Goal: Information Seeking & Learning: Find specific fact

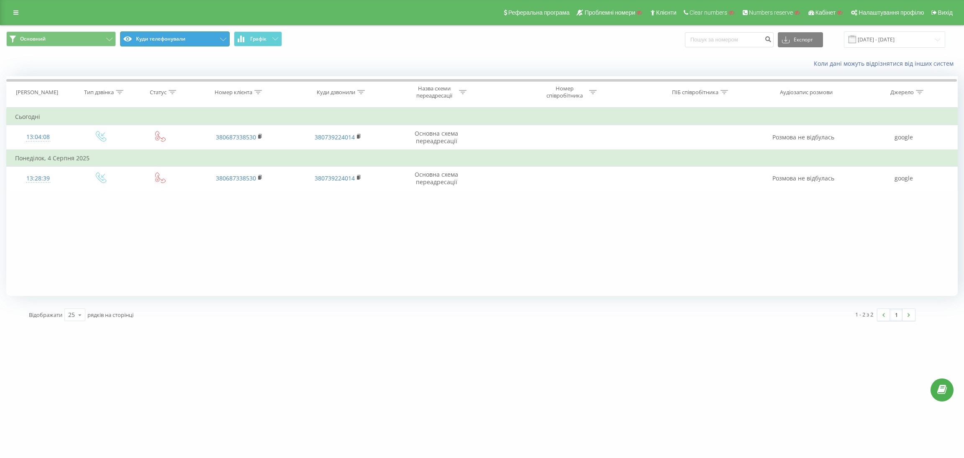
click at [174, 42] on button "Куди телефонували" at bounding box center [175, 38] width 110 height 15
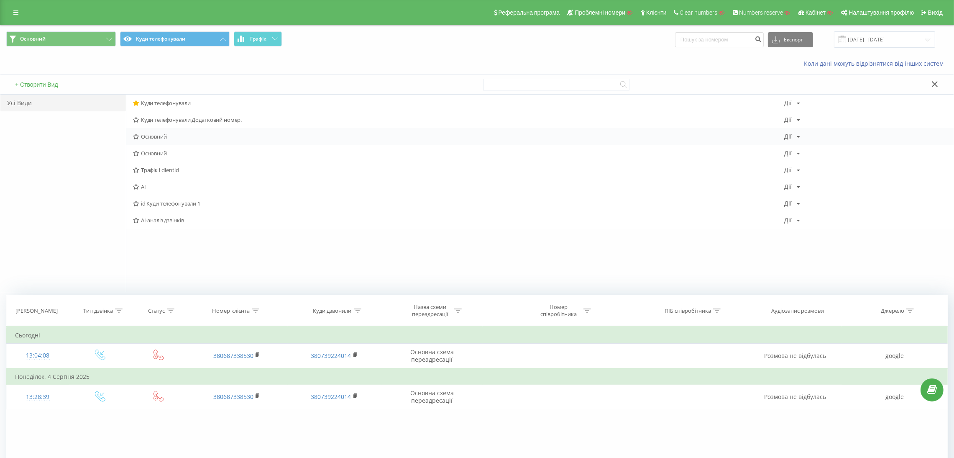
click at [164, 134] on span "Основний" at bounding box center [458, 136] width 651 height 6
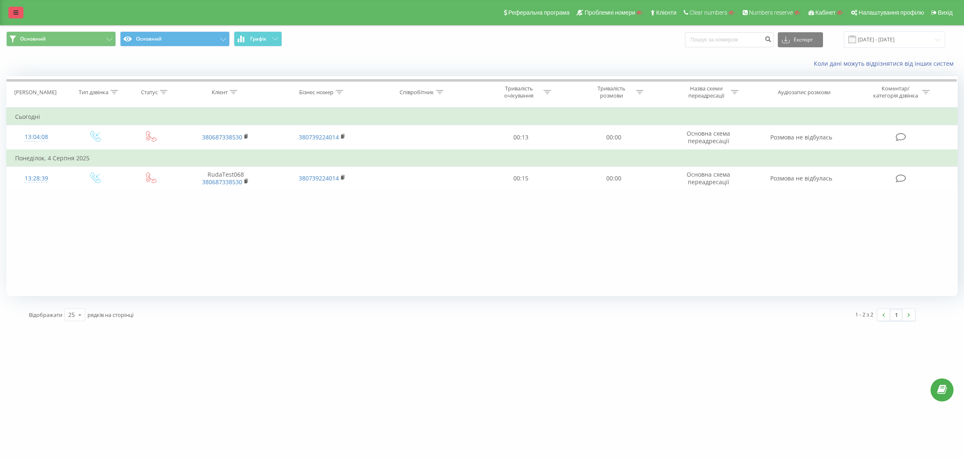
click at [10, 14] on link at bounding box center [15, 13] width 15 height 12
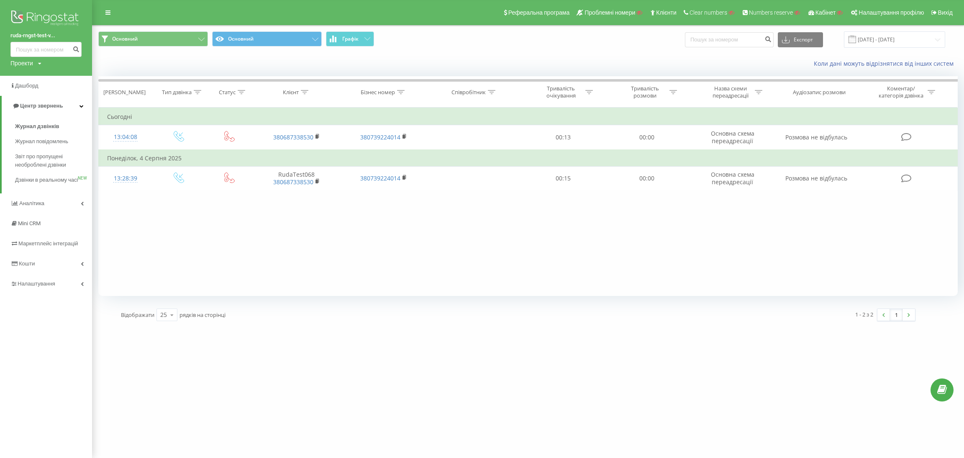
click at [727, 337] on div "ruda-rngst-test-v... Проекти Пошук Дашборд Центр звернень Журнал дзвінків Журна…" at bounding box center [482, 229] width 964 height 458
click at [521, 437] on div "ruda-rngst-test-v... Проекти Пошук Дашборд Центр звернень Журнал дзвінків Журна…" at bounding box center [482, 229] width 964 height 458
click at [36, 288] on span "Налаштування" at bounding box center [33, 283] width 47 height 8
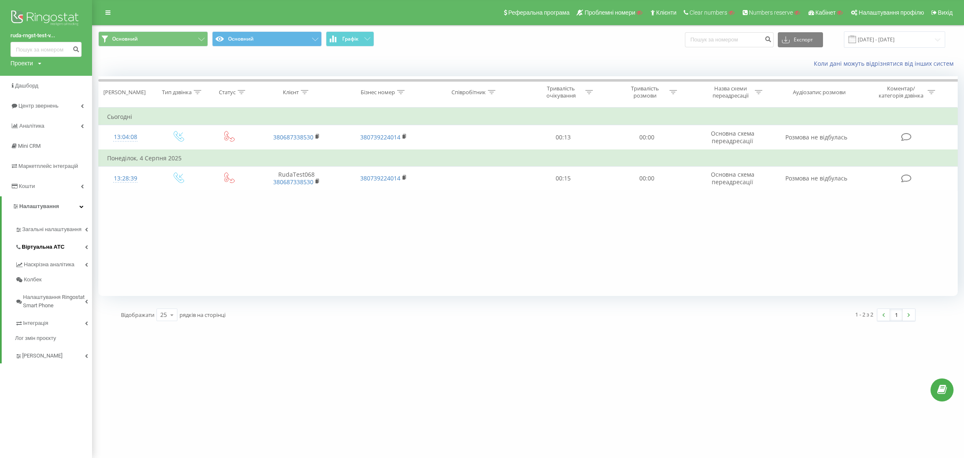
click at [57, 246] on span "Віртуальна АТС" at bounding box center [43, 247] width 43 height 8
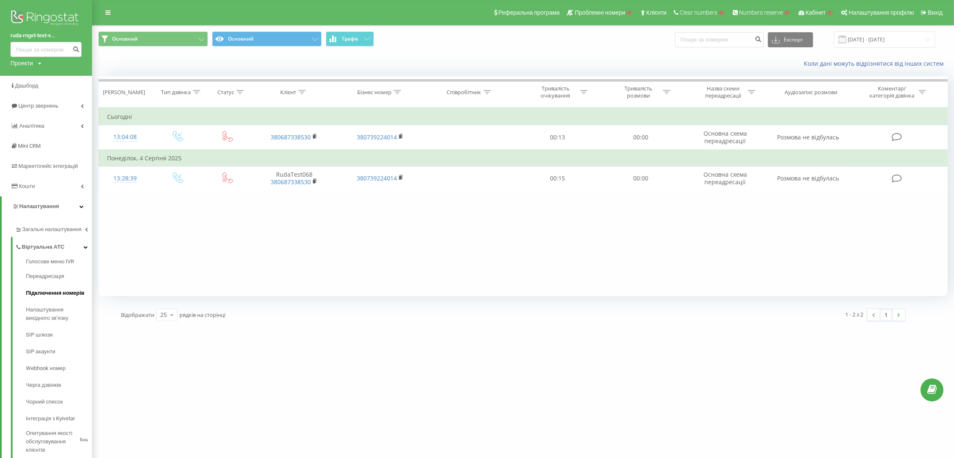
click at [62, 295] on span "Підключення номерів" at bounding box center [55, 293] width 59 height 8
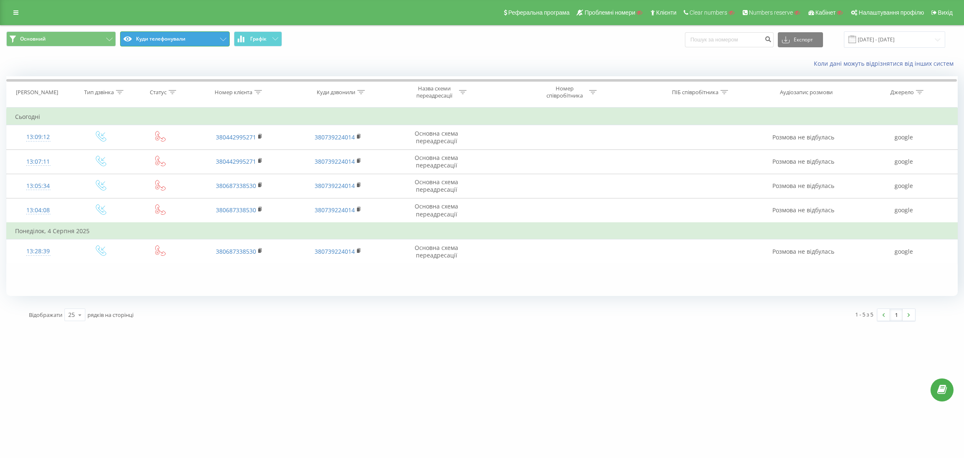
click at [159, 38] on button "Куди телефонували" at bounding box center [175, 38] width 110 height 15
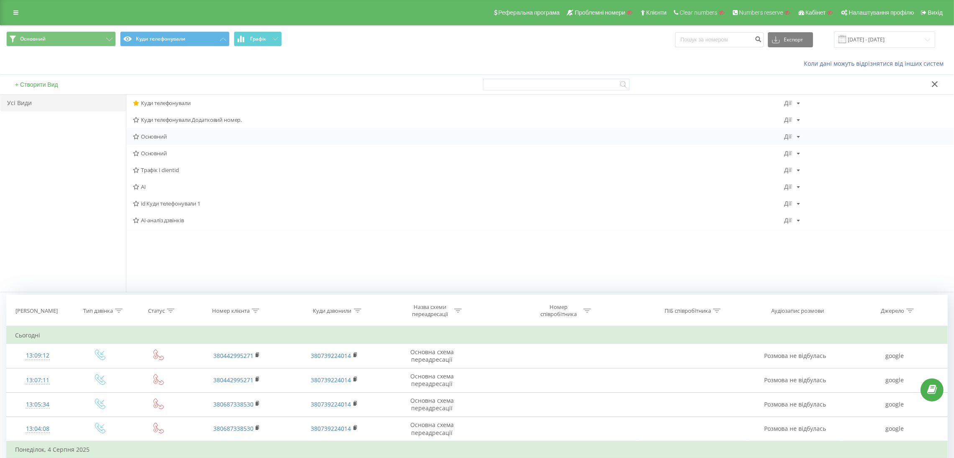
click at [175, 136] on span "Основний" at bounding box center [458, 136] width 651 height 6
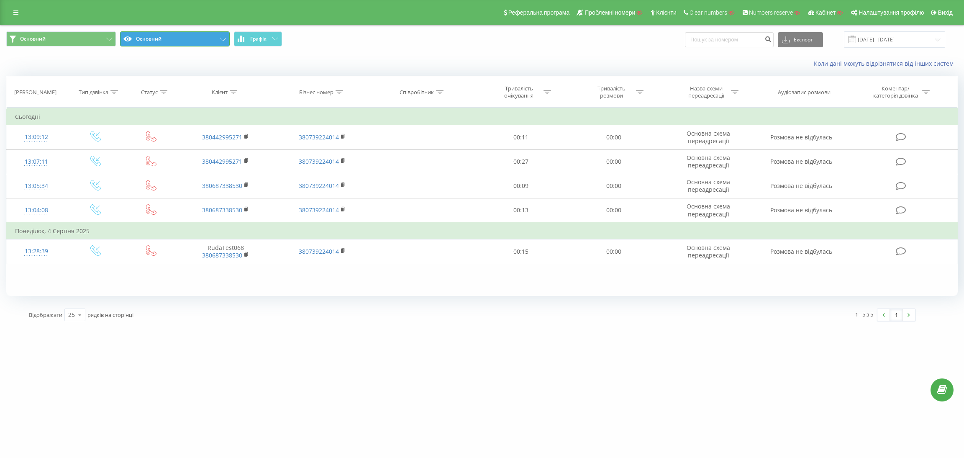
click at [207, 38] on button "Основний" at bounding box center [175, 38] width 110 height 15
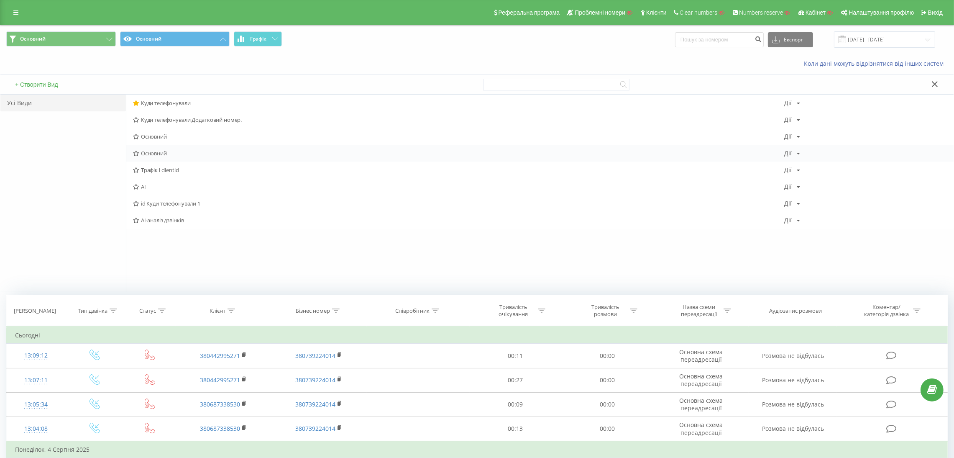
click at [165, 155] on span "Основний" at bounding box center [458, 153] width 651 height 6
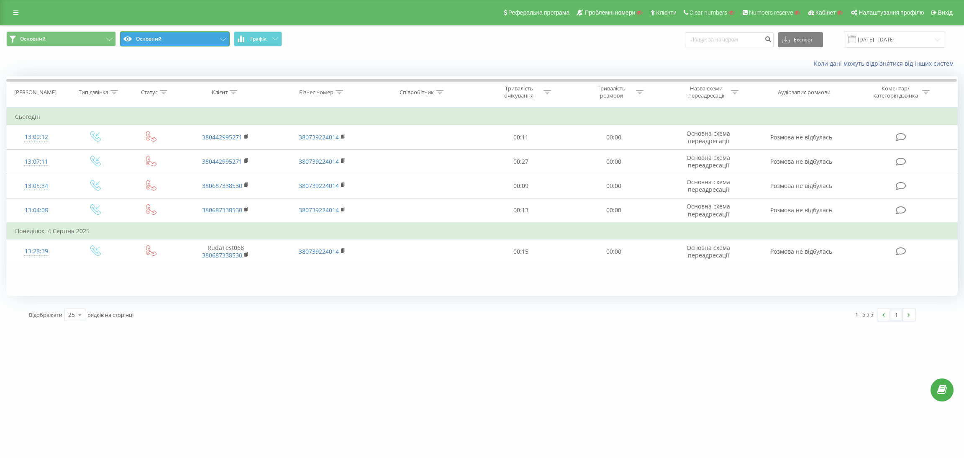
click at [185, 43] on button "Основний" at bounding box center [175, 38] width 110 height 15
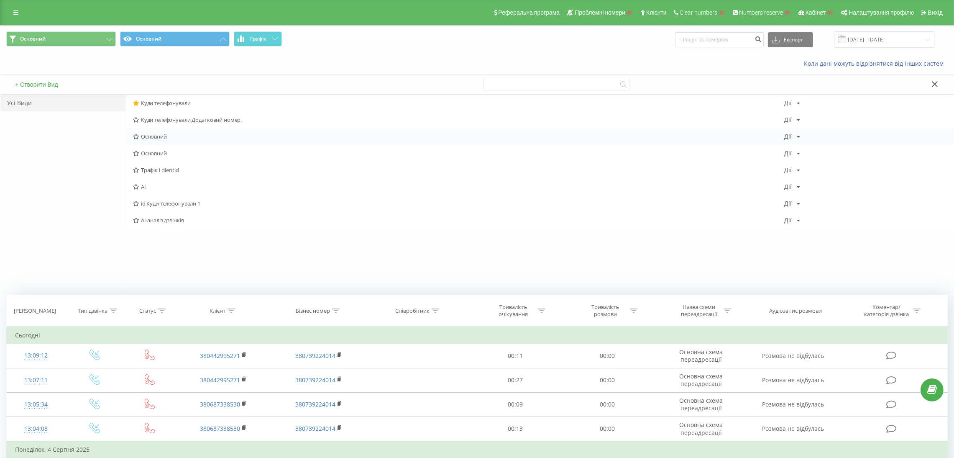
click at [182, 138] on span "Основний" at bounding box center [458, 136] width 651 height 6
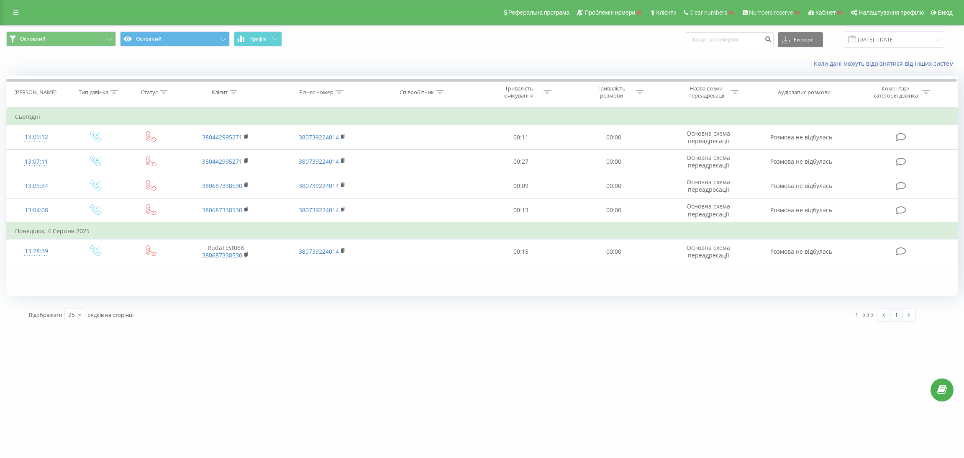
click at [767, 364] on div "ruda-rngst-test-v... Проекти Пошук Дашборд Центр звернень Журнал дзвінків Журна…" at bounding box center [482, 229] width 964 height 458
click at [15, 11] on icon at bounding box center [15, 13] width 5 height 6
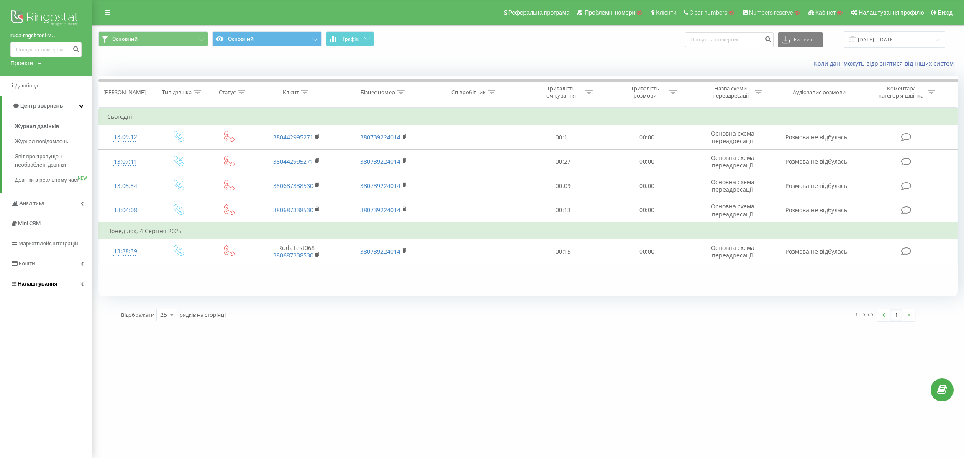
click at [79, 294] on link "Налаштування" at bounding box center [46, 284] width 92 height 20
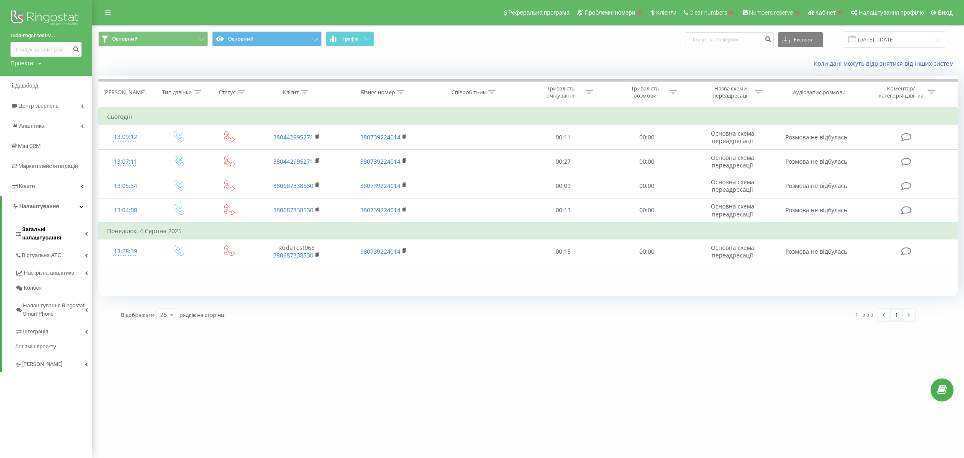
click at [74, 230] on span "Загальні налаштування" at bounding box center [53, 233] width 63 height 17
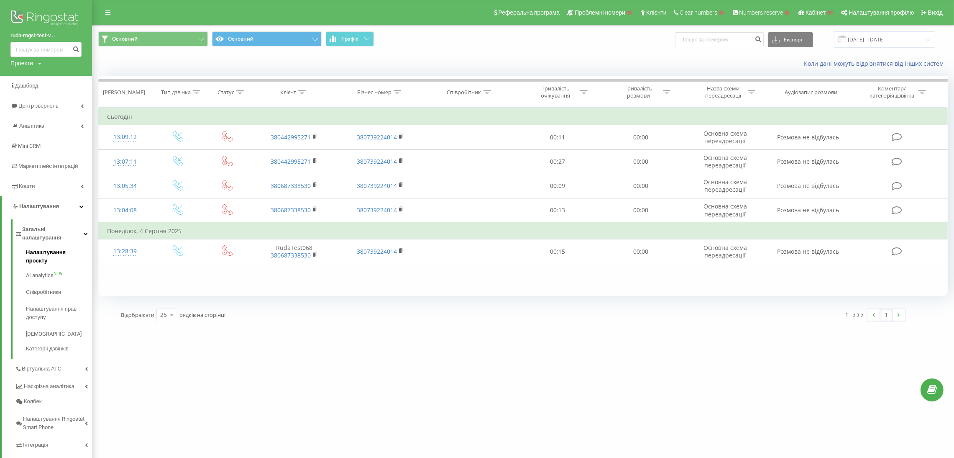
click at [61, 248] on span "Налаштування проєкту" at bounding box center [57, 256] width 62 height 17
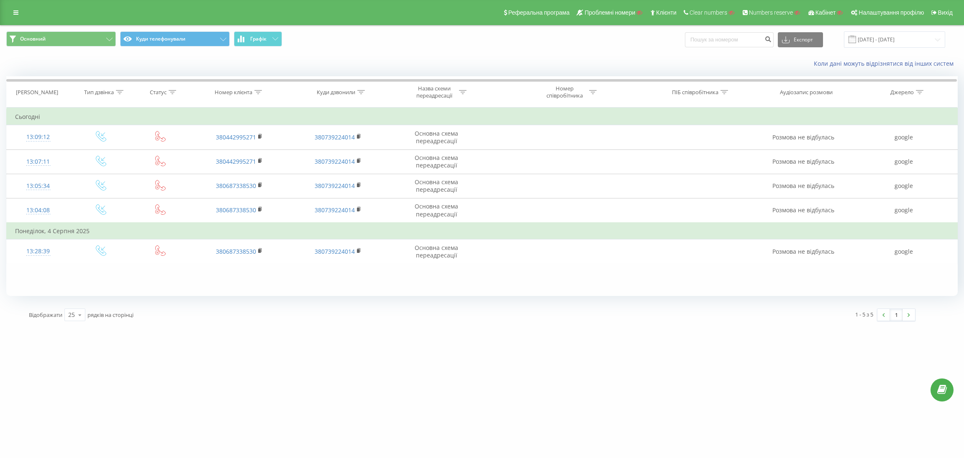
click at [167, 50] on div "Основний Куди телефонували Графік Експорт .csv .xls .xlsx [DATE] - [DATE]" at bounding box center [481, 40] width 963 height 28
click at [162, 38] on button "Куди телефонували" at bounding box center [175, 38] width 110 height 15
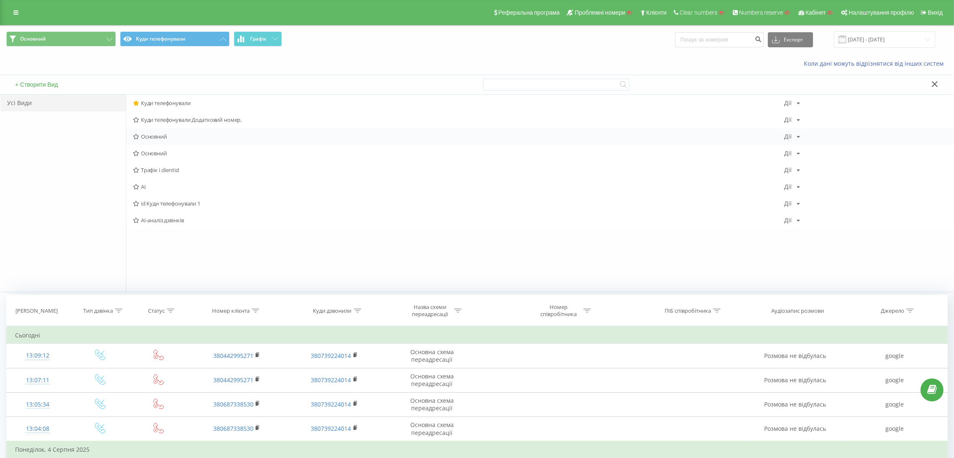
click at [182, 138] on span "Основний" at bounding box center [458, 136] width 651 height 6
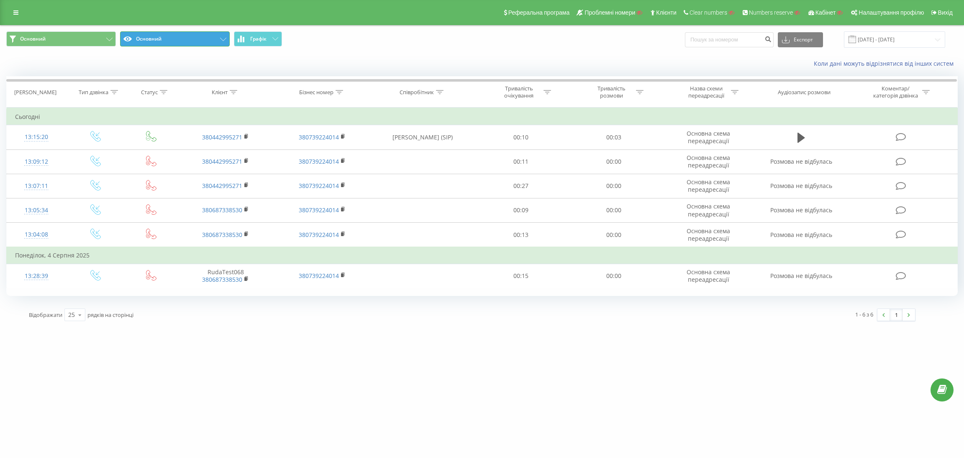
click at [180, 40] on button "Основний" at bounding box center [175, 38] width 110 height 15
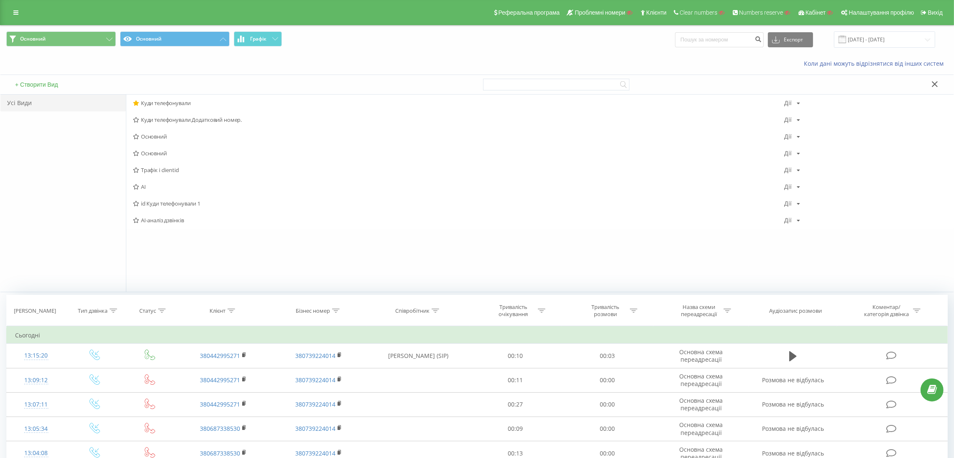
click at [165, 135] on span "Основний" at bounding box center [458, 136] width 651 height 6
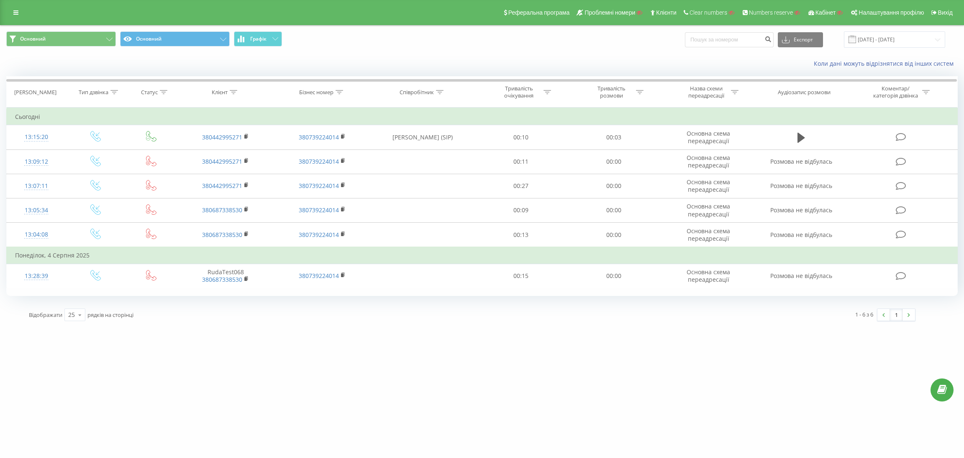
click at [950, 330] on div "ruda-rngst-test-v... Проекти Пошук Дашборд Центр звернень Журнал дзвінків Журна…" at bounding box center [482, 229] width 964 height 458
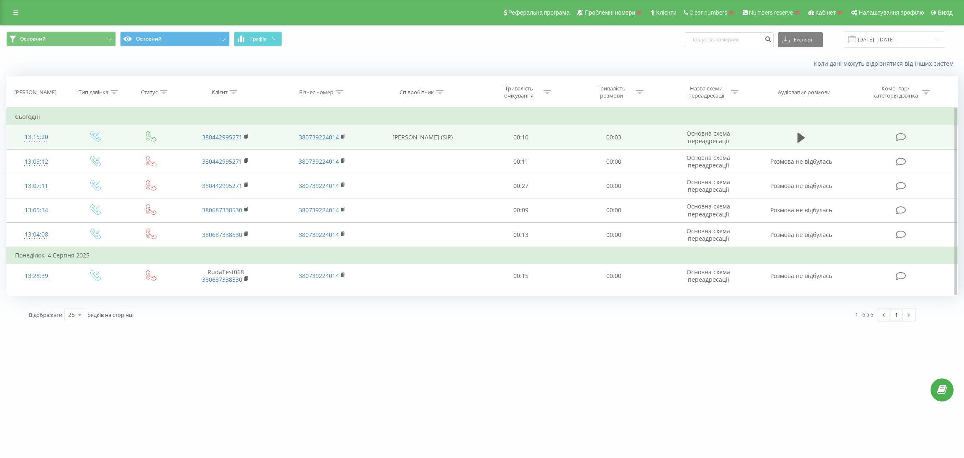
click at [59, 141] on td "13:15:20" at bounding box center [36, 137] width 59 height 24
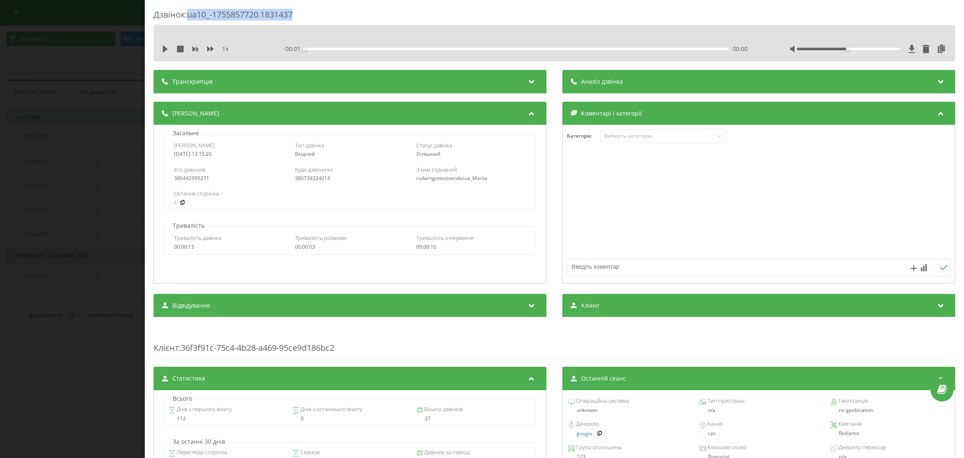
drag, startPoint x: 190, startPoint y: 18, endPoint x: 309, endPoint y: 13, distance: 119.3
click at [309, 13] on div "Дзвінок : ua10_-1755857720.1831437" at bounding box center [553, 17] width 801 height 16
copy div "ua10_-1755857720.1831437"
click at [199, 180] on div "380442995271" at bounding box center [229, 178] width 110 height 6
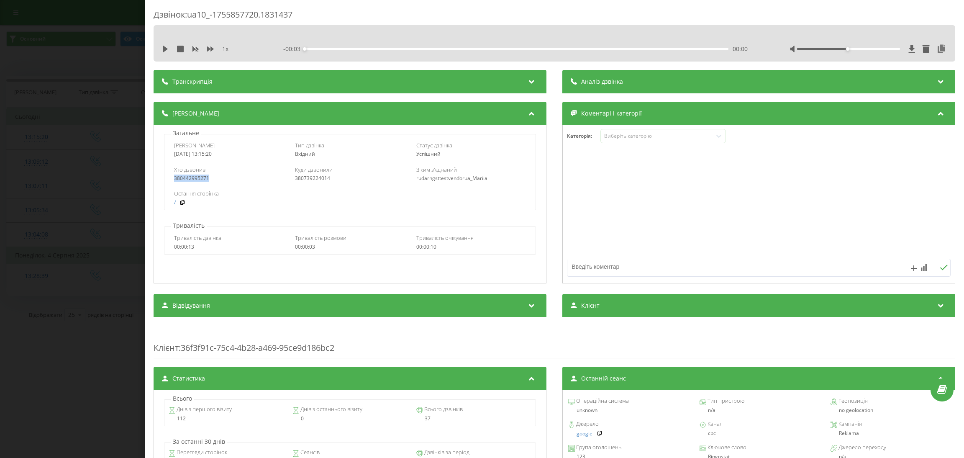
copy div "380442995271"
click at [101, 143] on div "Дзвінок : ua10_-1755857720.1831437 1 x - 00:03 00:00 00:00 Транскрипція Для AI-…" at bounding box center [482, 229] width 964 height 458
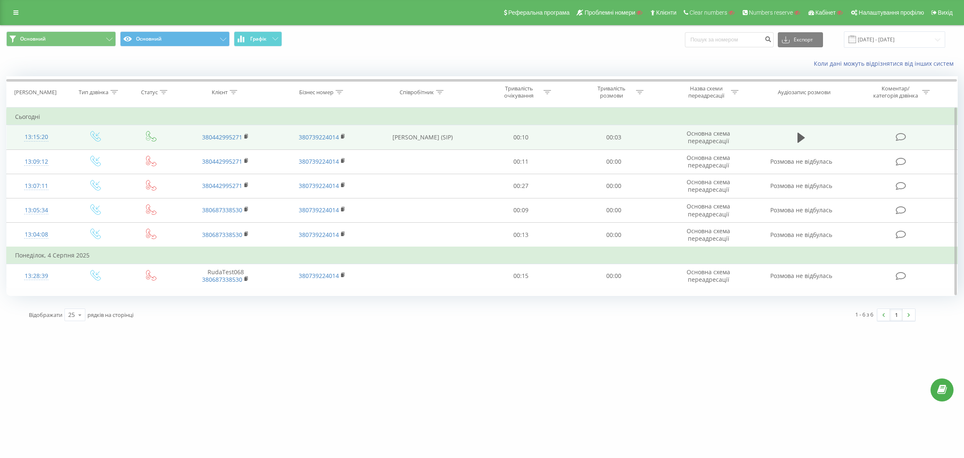
click at [59, 137] on td "13:15:20" at bounding box center [36, 137] width 59 height 24
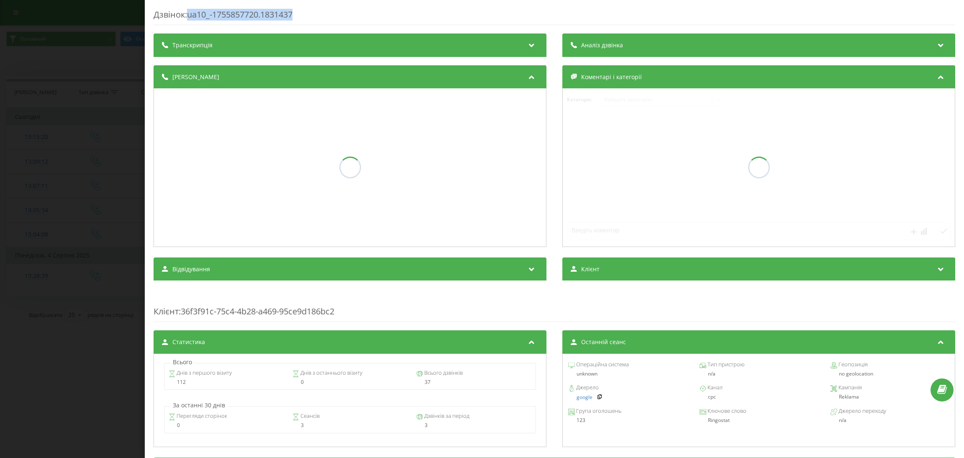
drag, startPoint x: 189, startPoint y: 15, endPoint x: 340, endPoint y: 23, distance: 150.3
click at [340, 23] on div "Дзвінок : ua10_-1755857720.1831437" at bounding box center [553, 17] width 801 height 16
copy div "ua10_-1755857720.1831437"
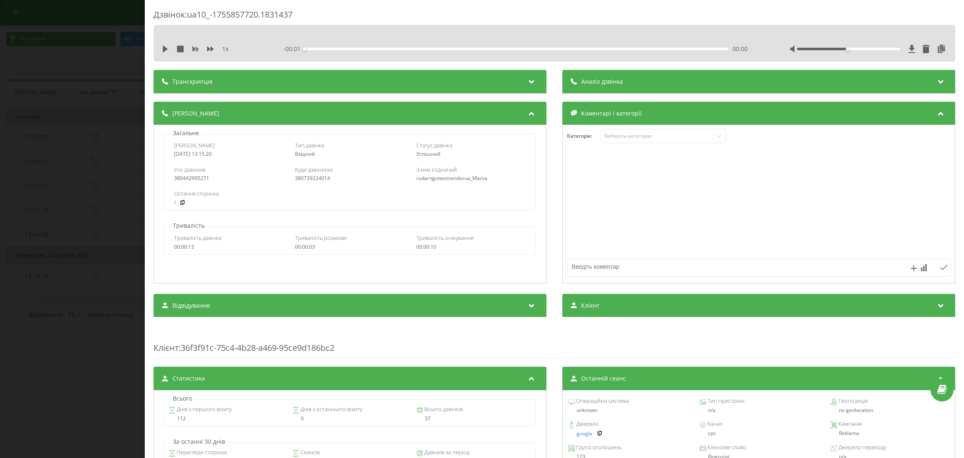
click at [185, 156] on div "2025-08-22 13:15:20" at bounding box center [229, 154] width 110 height 6
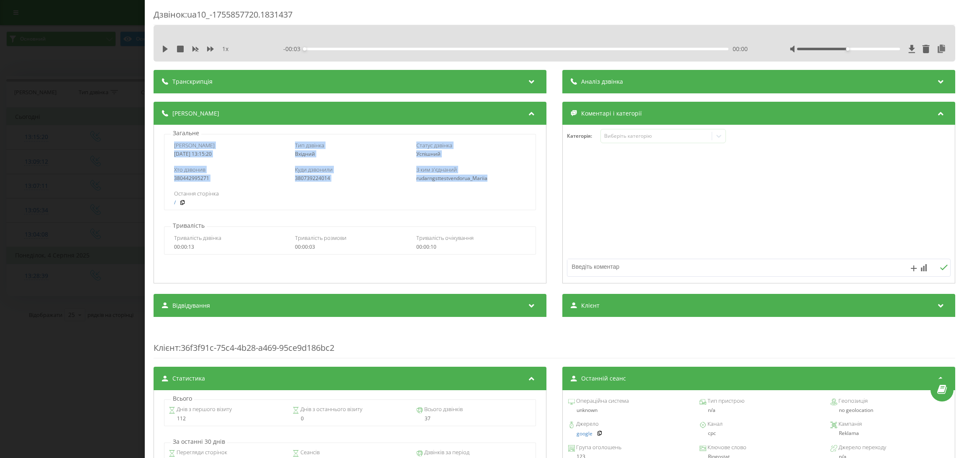
drag, startPoint x: 173, startPoint y: 146, endPoint x: 495, endPoint y: 182, distance: 324.4
click at [495, 182] on div "Дата дзвінка 2025-08-22 13:15:20 Тип дзвінка Вхідний Статус дзвінка Успішний Хт…" at bounding box center [350, 172] width 372 height 76
copy div "Дата дзвінка 2025-08-22 13:15:20 Тип дзвінка Вхідний Статус дзвінка Успішний Хт…"
click at [107, 147] on div "Дзвінок : ua10_-1755857720.1831437 1 x - 00:03 00:00 00:00 Транскрипція Для AI-…" at bounding box center [482, 229] width 964 height 458
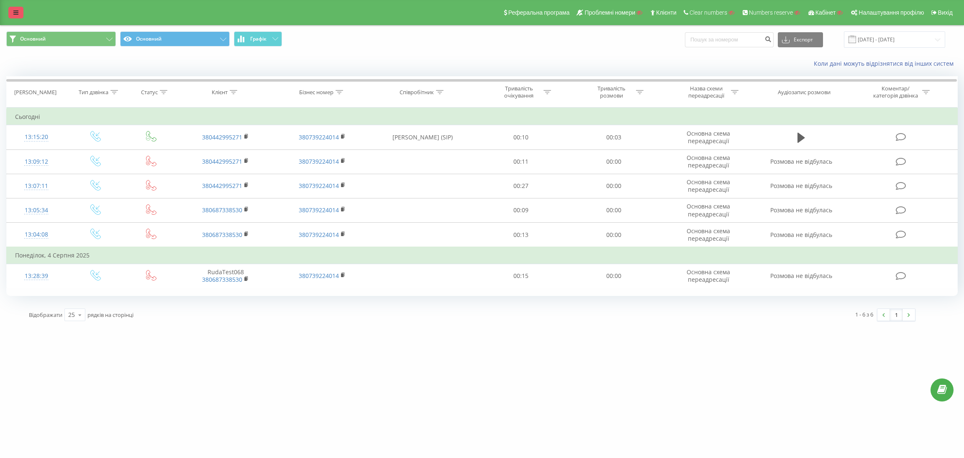
click at [14, 8] on link at bounding box center [15, 13] width 15 height 12
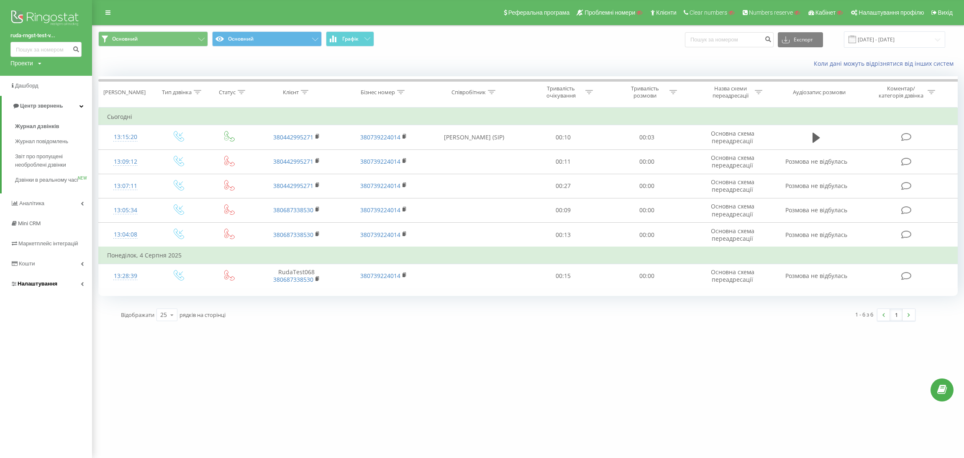
click at [56, 294] on link "Налаштування" at bounding box center [46, 284] width 92 height 20
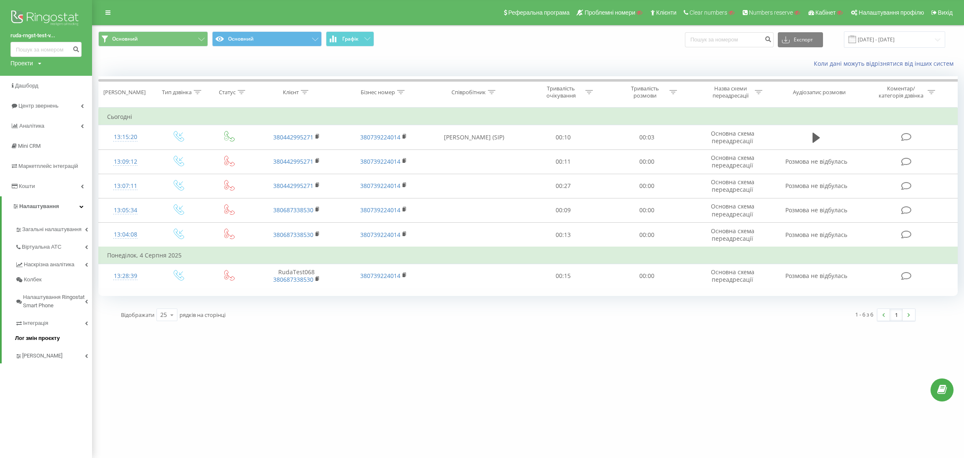
click at [49, 338] on span "Лог змін проєкту" at bounding box center [37, 338] width 45 height 8
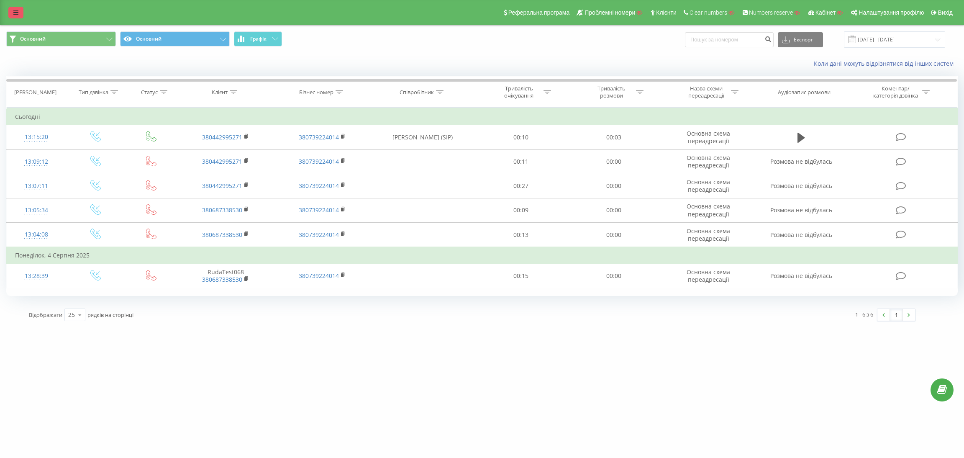
click at [19, 13] on link at bounding box center [15, 13] width 15 height 12
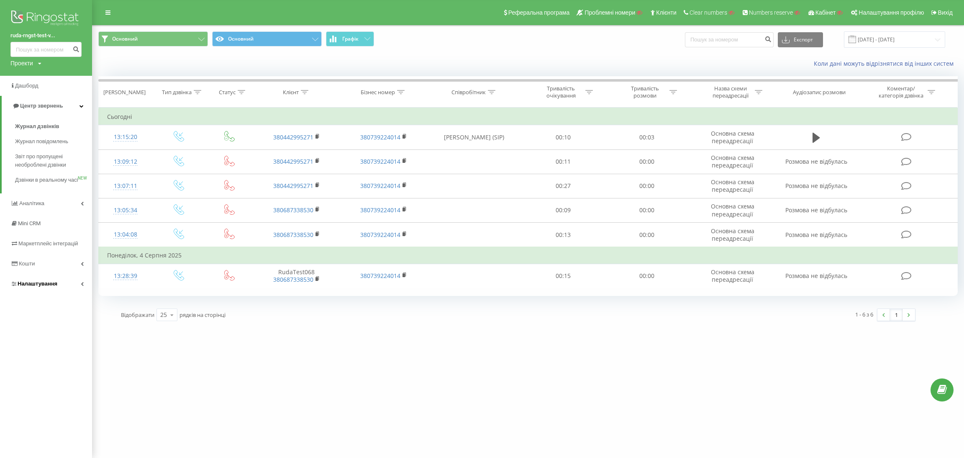
click at [59, 294] on link "Налаштування" at bounding box center [46, 284] width 92 height 20
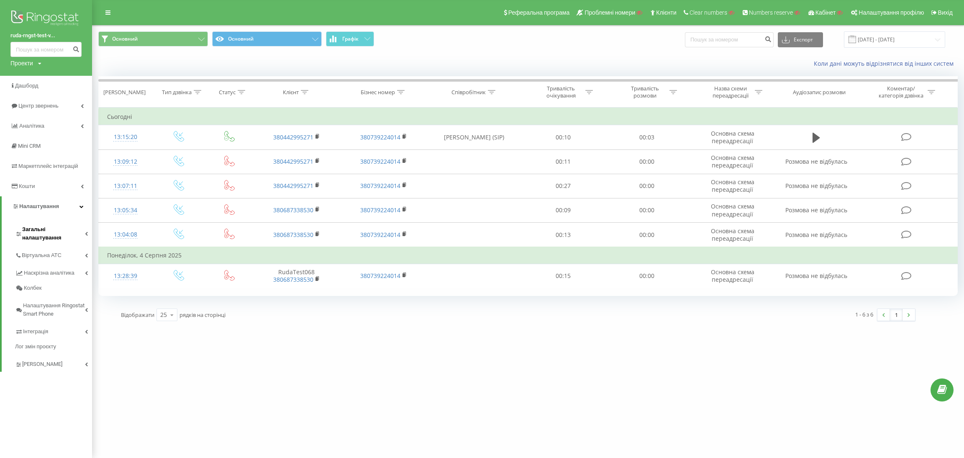
click at [71, 230] on span "Загальні налаштування" at bounding box center [53, 233] width 63 height 17
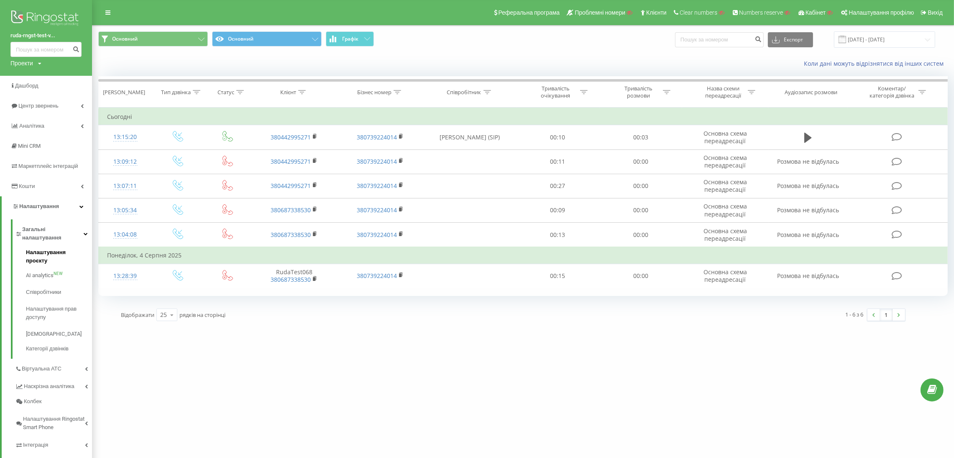
click at [60, 248] on span "Налаштування проєкту" at bounding box center [57, 256] width 62 height 17
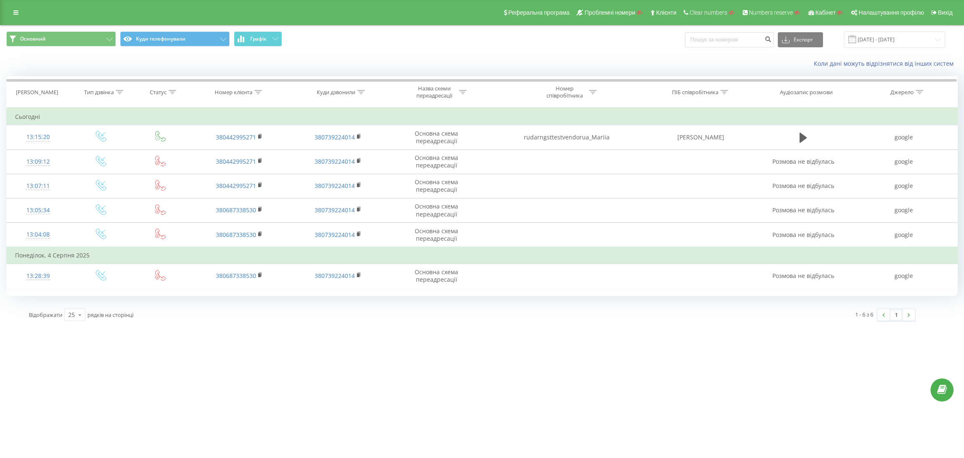
click at [12, 6] on div "Реферальна програма Проблемні номери Клієнти Clear numbers Numbers reserve Кабі…" at bounding box center [482, 12] width 964 height 25
click at [12, 9] on link at bounding box center [15, 13] width 15 height 12
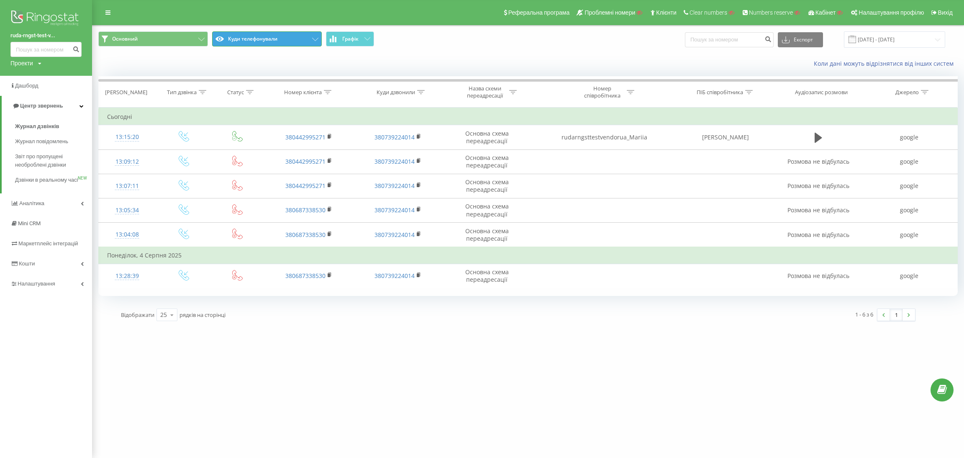
click at [265, 41] on button "Куди телефонували" at bounding box center [267, 38] width 110 height 15
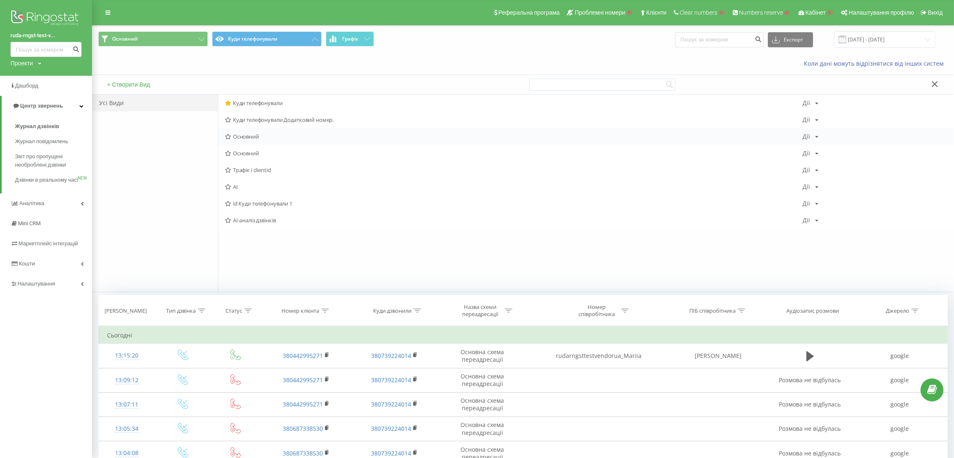
click at [269, 140] on div "Основний Дії Редагувати Копіювати Видалити За замовчуванням Поділитися" at bounding box center [585, 136] width 735 height 17
click at [248, 138] on span "Основний" at bounding box center [514, 136] width 578 height 6
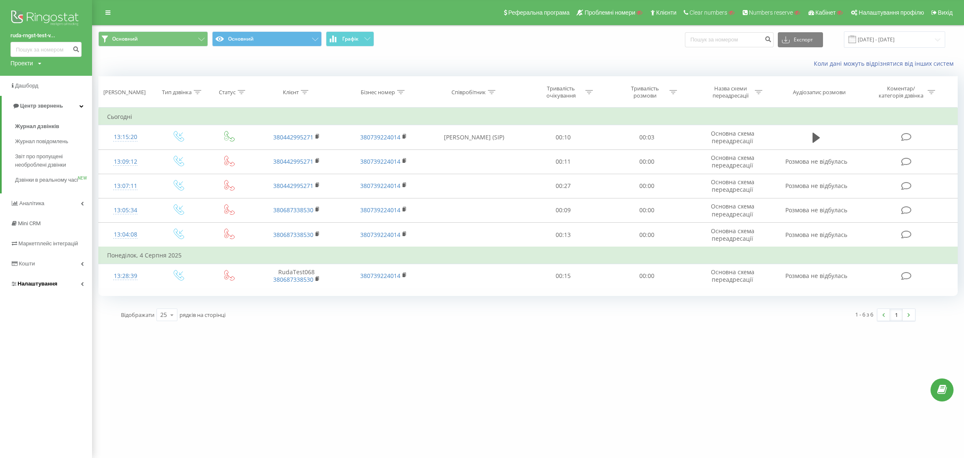
click at [69, 292] on link "Налаштування" at bounding box center [46, 284] width 92 height 20
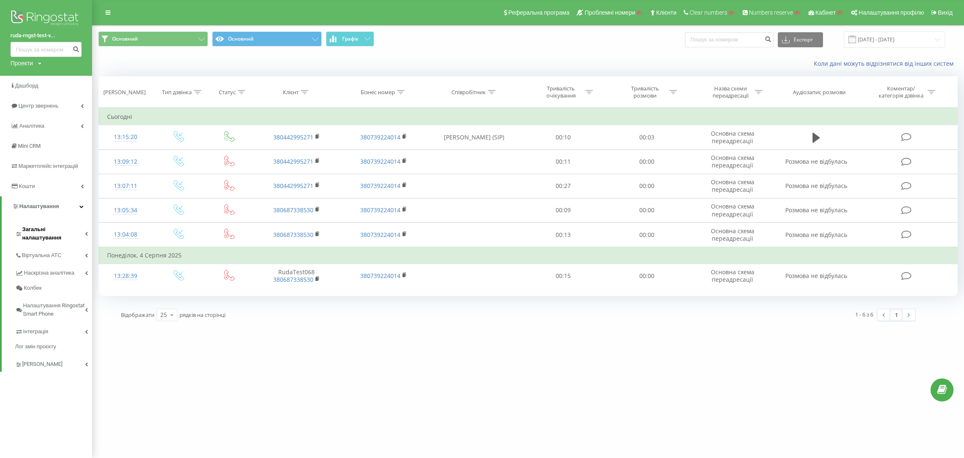
click at [75, 224] on link "Загальні налаштування" at bounding box center [53, 232] width 77 height 26
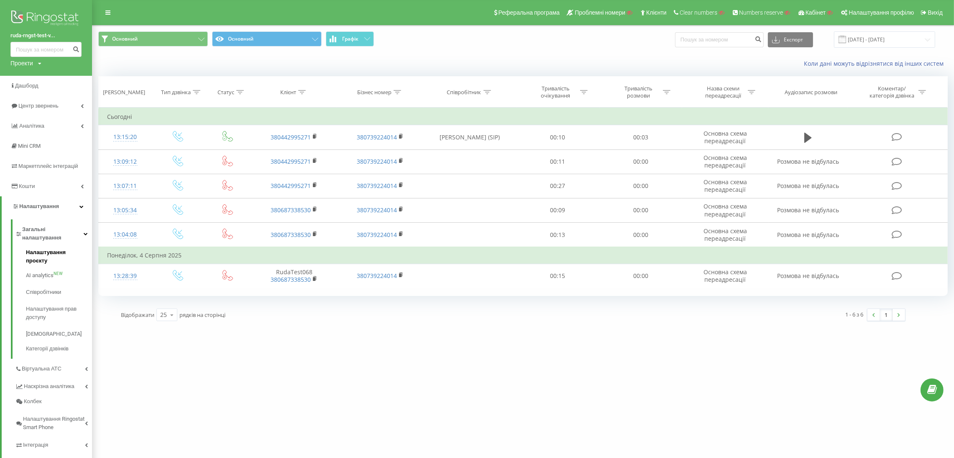
click at [67, 248] on span "Налаштування проєкту" at bounding box center [57, 256] width 62 height 17
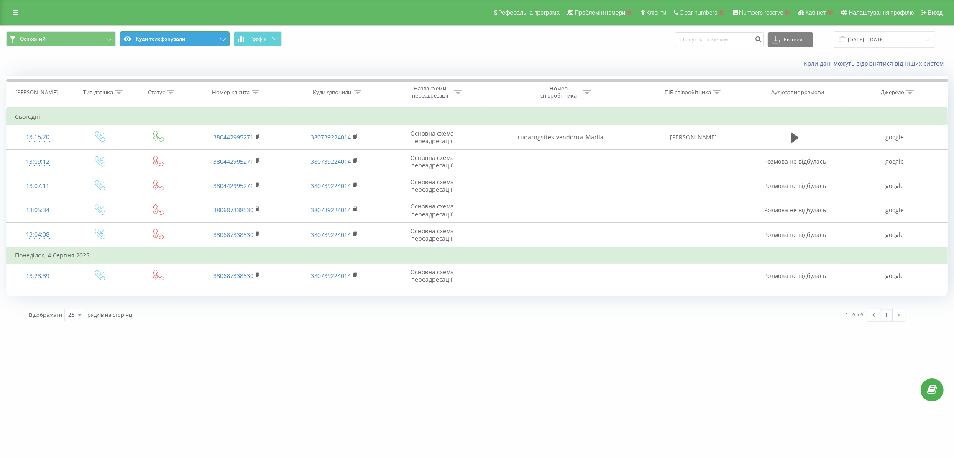
click at [144, 36] on button "Куди телефонували" at bounding box center [175, 38] width 110 height 15
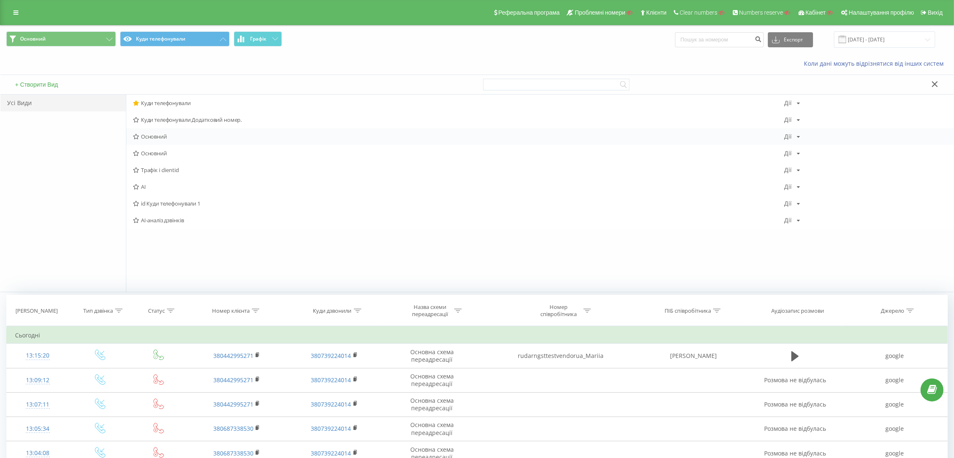
click at [176, 135] on span "Основний" at bounding box center [458, 136] width 651 height 6
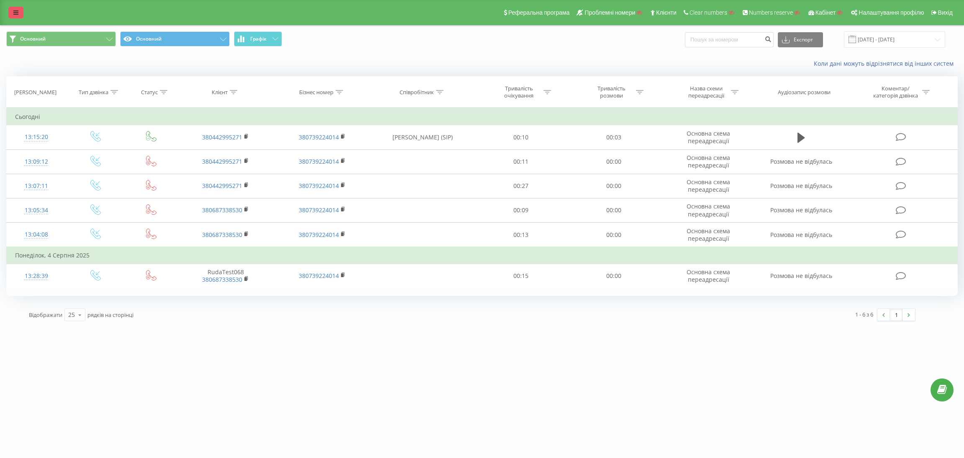
click at [19, 9] on link at bounding box center [15, 13] width 15 height 12
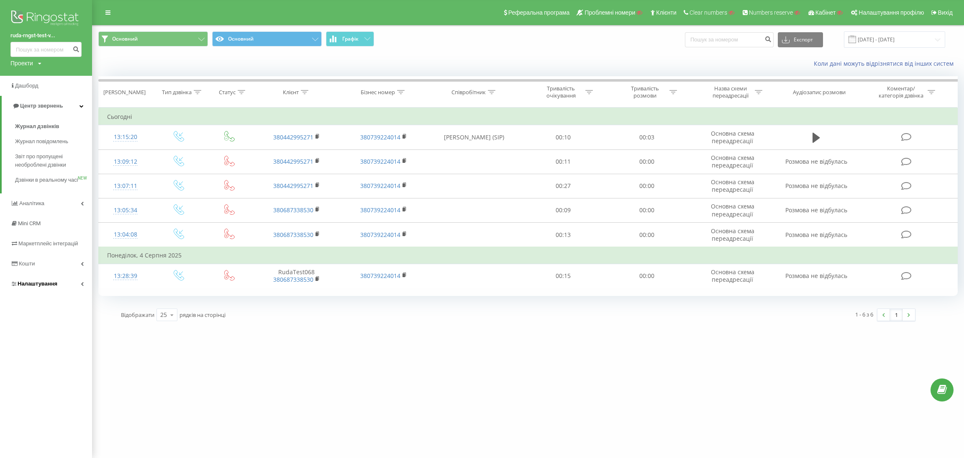
click at [56, 294] on link "Налаштування" at bounding box center [46, 284] width 92 height 20
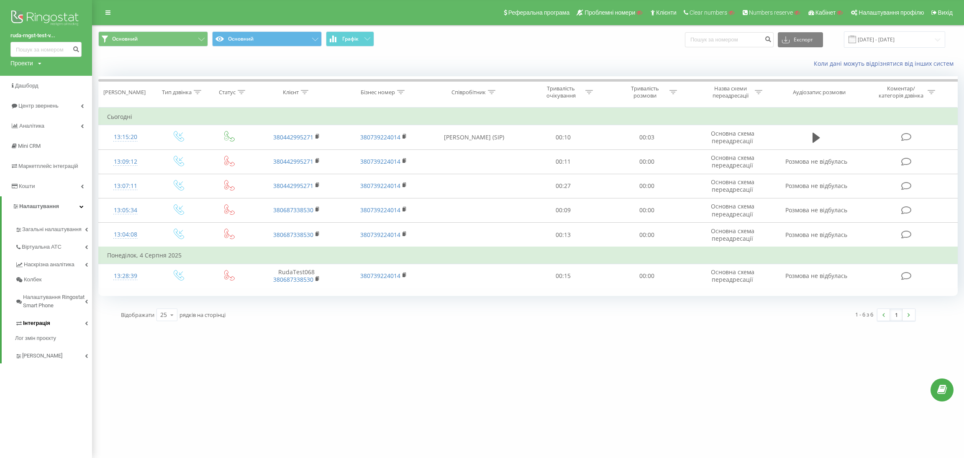
click at [42, 321] on span "Інтеграція" at bounding box center [36, 323] width 27 height 8
click at [51, 337] on span "Webhooks 2.0" at bounding box center [43, 337] width 34 height 8
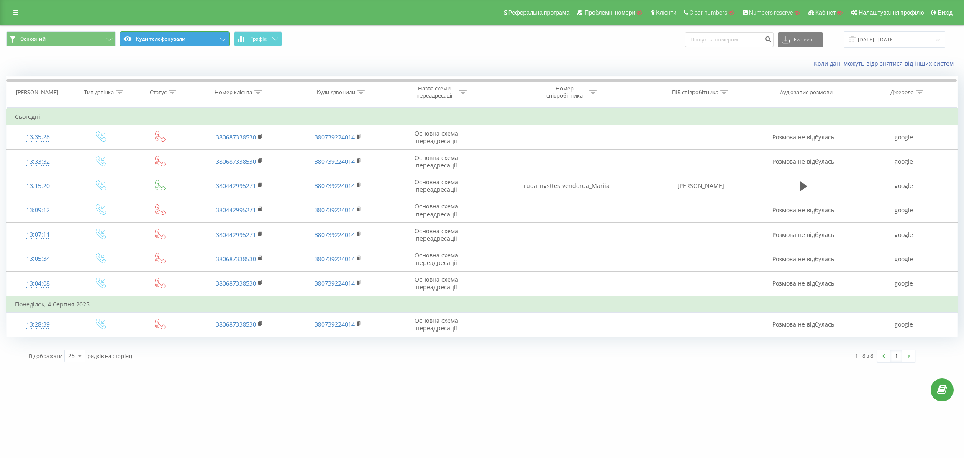
click at [159, 41] on button "Куди телефонували" at bounding box center [175, 38] width 110 height 15
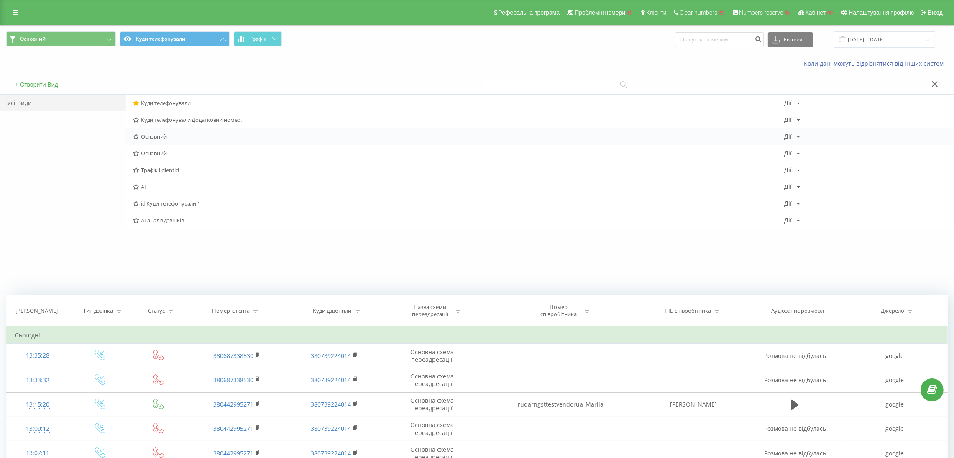
click at [169, 138] on span "Основний" at bounding box center [458, 136] width 651 height 6
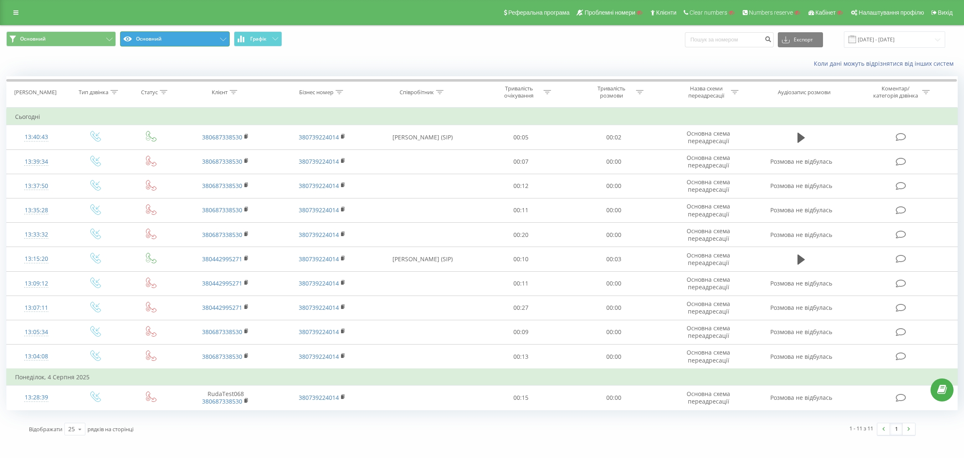
click at [155, 34] on button "Основний" at bounding box center [175, 38] width 110 height 15
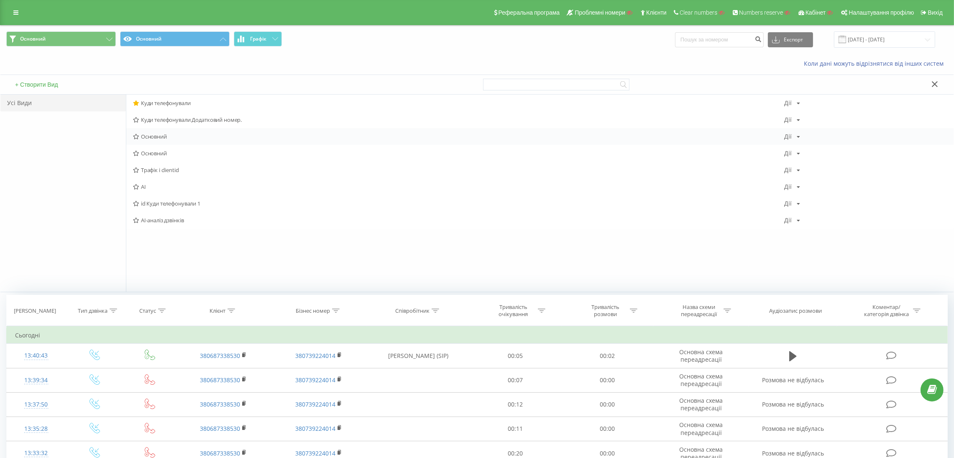
click at [797, 136] on icon at bounding box center [798, 136] width 3 height 5
click at [816, 84] on div at bounding box center [715, 84] width 465 height 19
click at [799, 155] on div "Основний Дії Редагувати Копіювати Видалити За замовчуванням Поділитися" at bounding box center [539, 153] width 827 height 17
click at [791, 153] on div "Дії Редагувати Копіювати Видалити За замовчуванням Поділитися" at bounding box center [792, 153] width 16 height 6
click at [192, 149] on div "Основний Дії Редагувати Копіювати Видалити За замовчуванням Поділитися" at bounding box center [539, 153] width 827 height 17
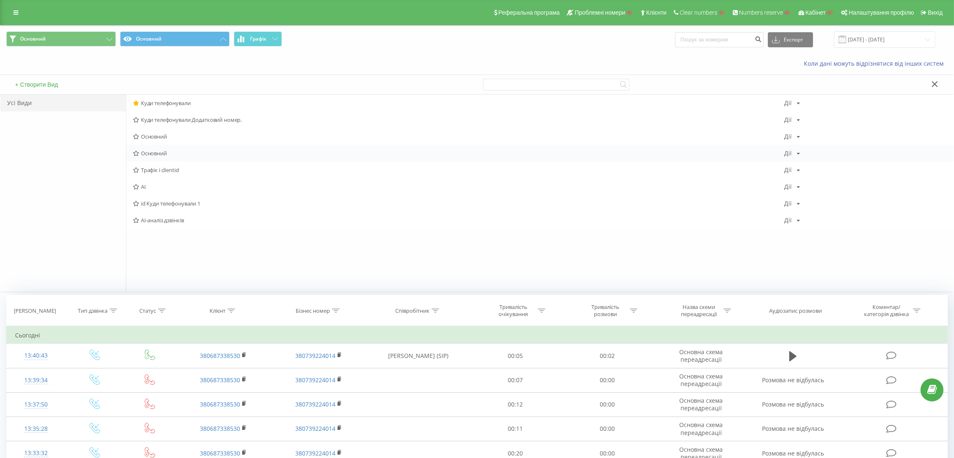
click at [178, 153] on span "Основний" at bounding box center [458, 153] width 651 height 6
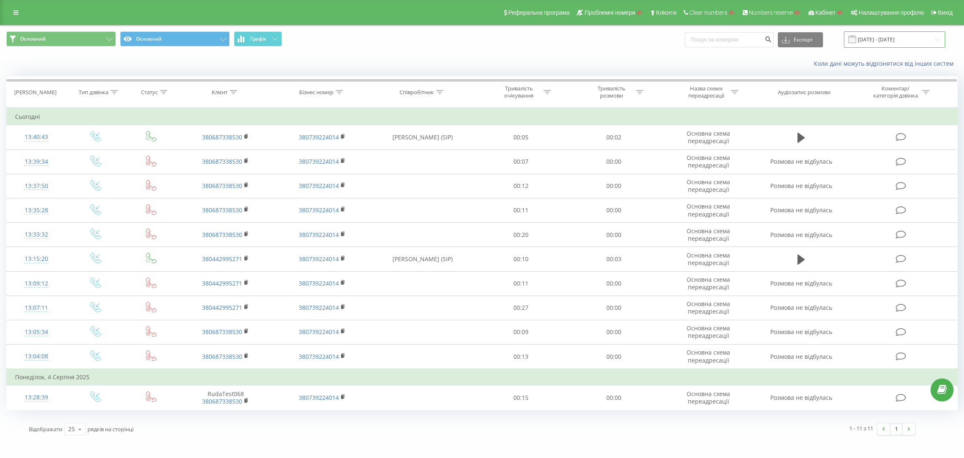
click at [889, 41] on input "[DATE] - [DATE]" at bounding box center [894, 39] width 101 height 16
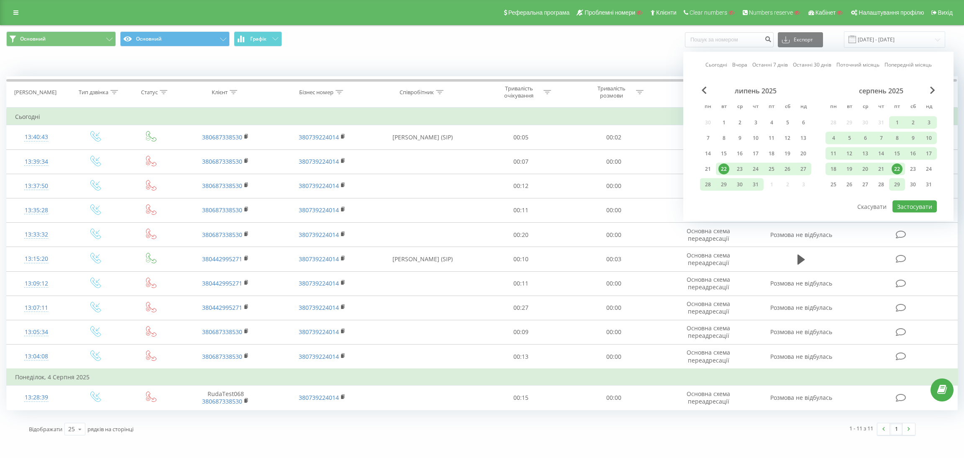
click at [897, 179] on div "29" at bounding box center [896, 184] width 11 height 11
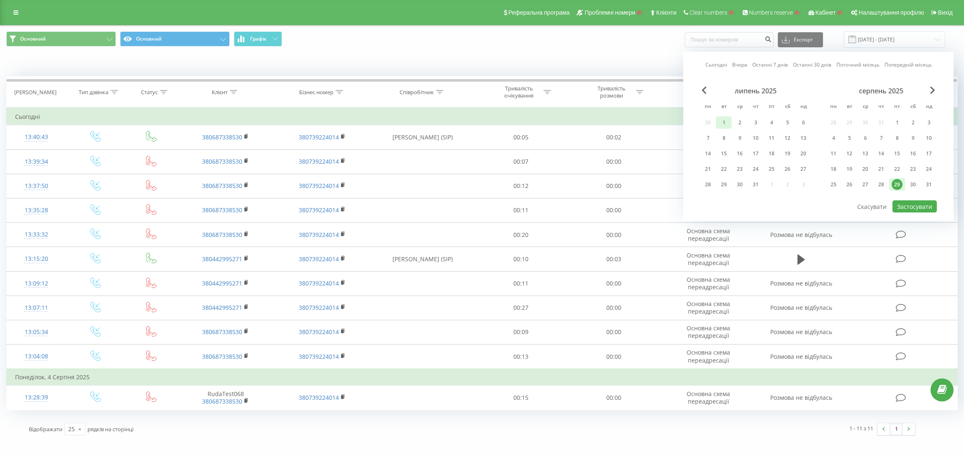
click at [722, 118] on div "1" at bounding box center [723, 122] width 11 height 11
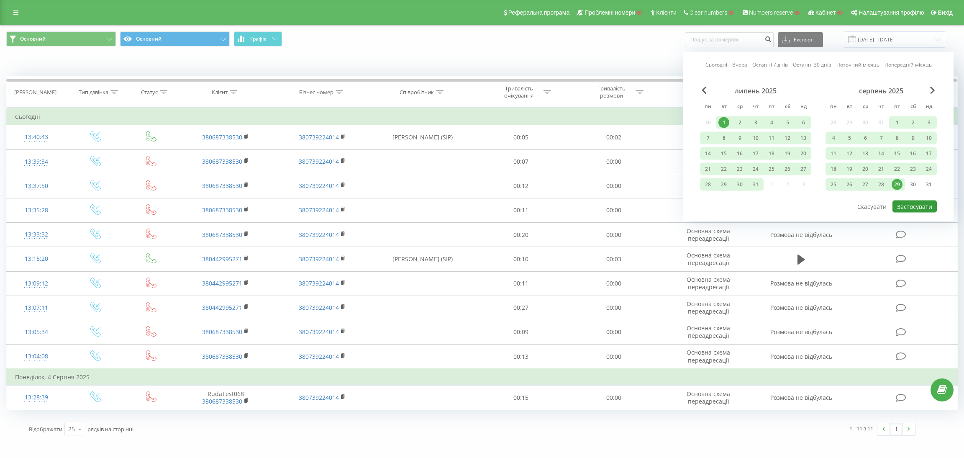
click at [915, 205] on button "Застосувати" at bounding box center [914, 206] width 44 height 12
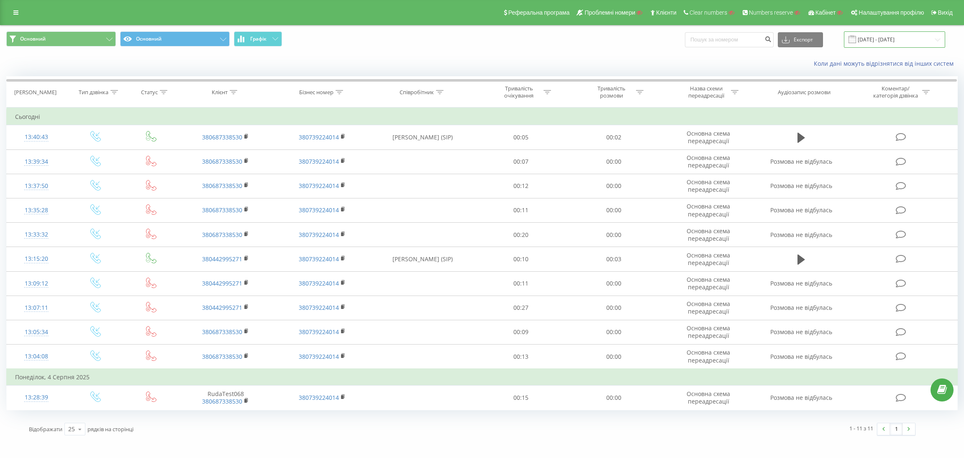
click at [895, 40] on input "01.07.2025 - 29.08.2025" at bounding box center [894, 39] width 101 height 16
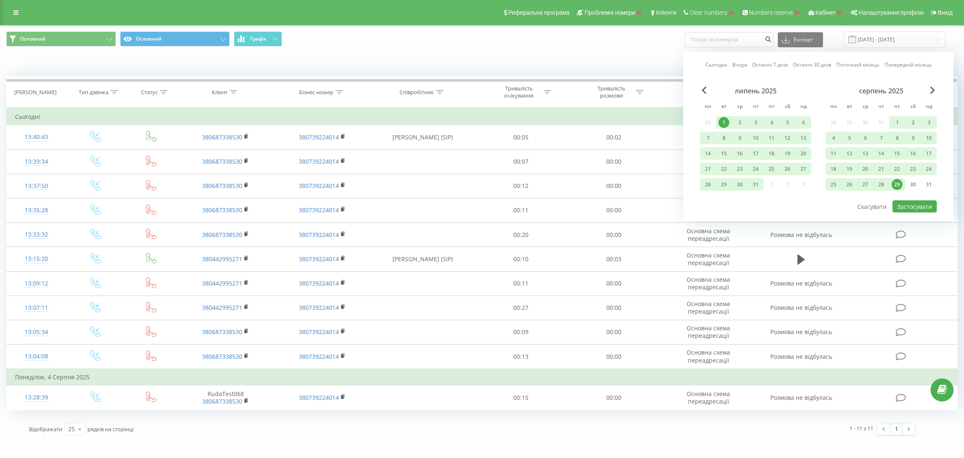
click at [897, 182] on div "29" at bounding box center [896, 184] width 11 height 11
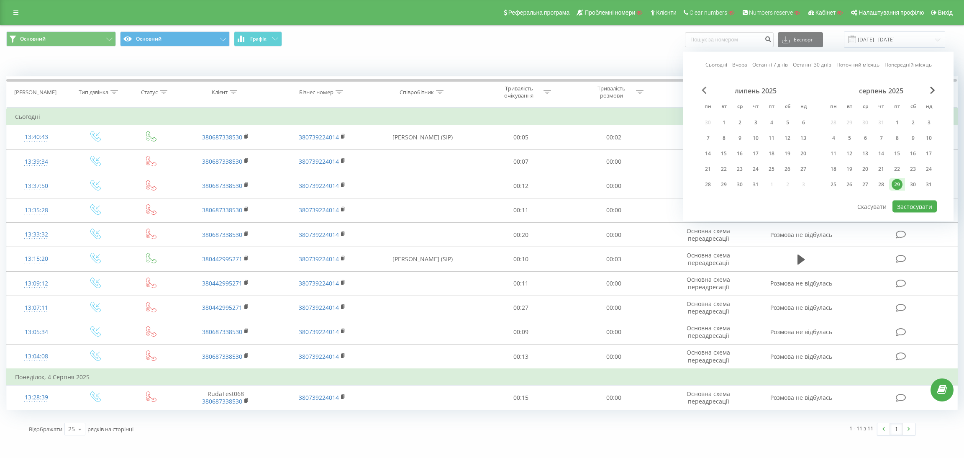
click at [701, 90] on span "Previous Month" at bounding box center [703, 91] width 5 height 8
click at [702, 90] on span "Previous Month" at bounding box center [703, 91] width 5 height 8
click at [725, 117] on div "1" at bounding box center [723, 122] width 11 height 11
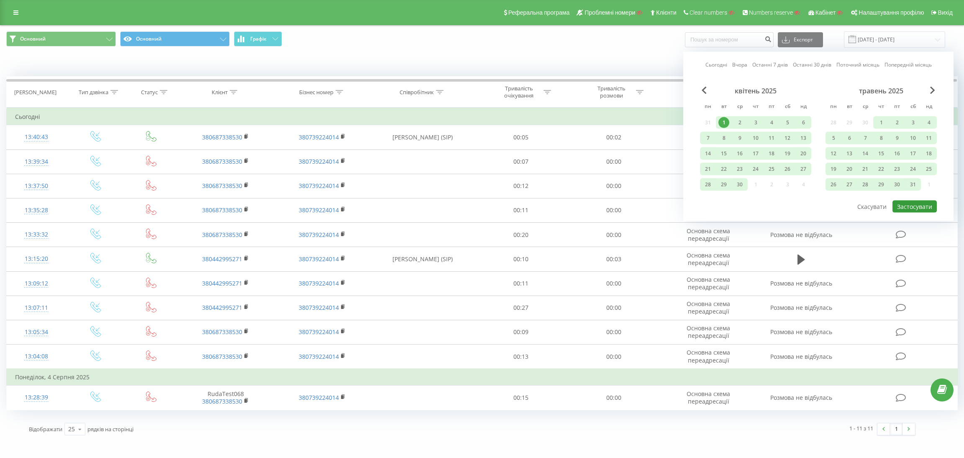
click at [914, 202] on button "Застосувати" at bounding box center [914, 206] width 44 height 12
type input "[DATE] - [DATE]"
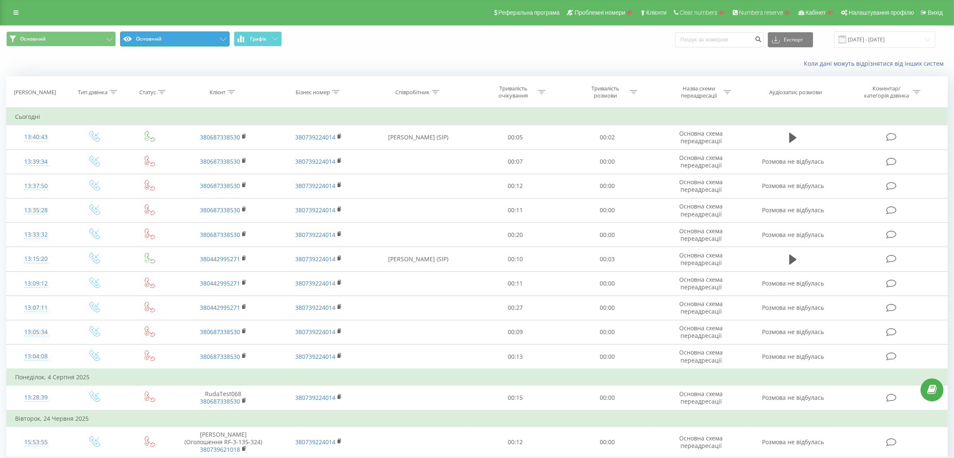
click at [153, 40] on button "Основний" at bounding box center [175, 38] width 110 height 15
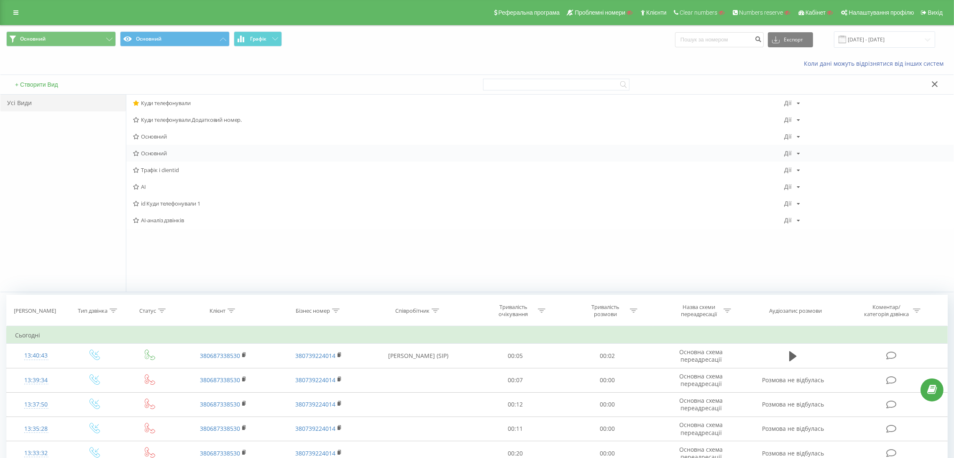
click at [159, 153] on span "Основний" at bounding box center [458, 153] width 651 height 6
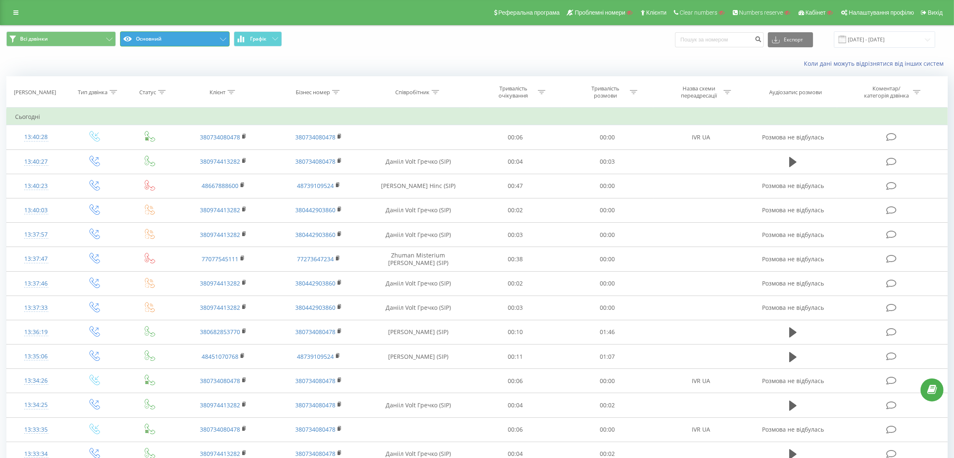
click at [180, 41] on button "Основний" at bounding box center [175, 38] width 110 height 15
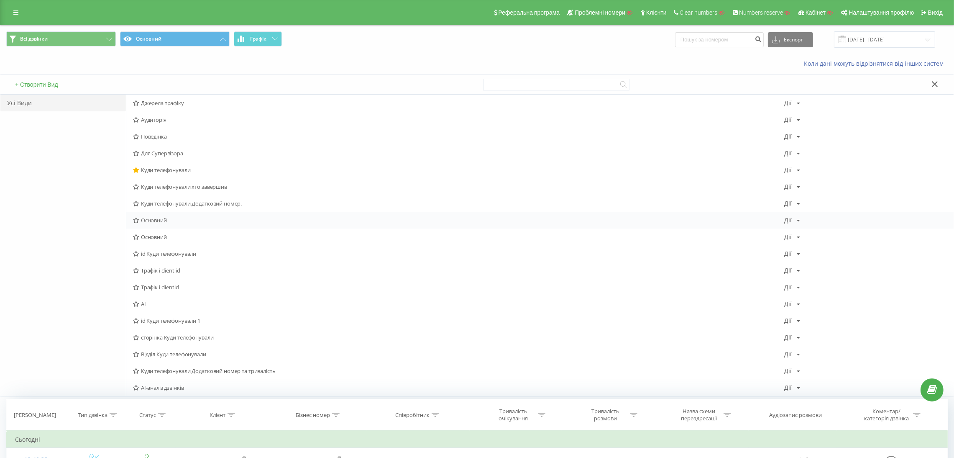
click at [175, 219] on span "Основний" at bounding box center [458, 220] width 651 height 6
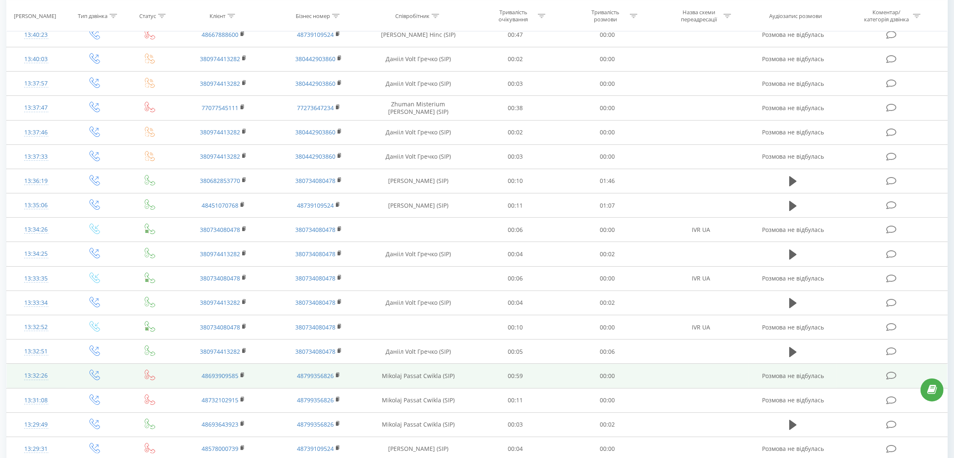
scroll to position [309, 0]
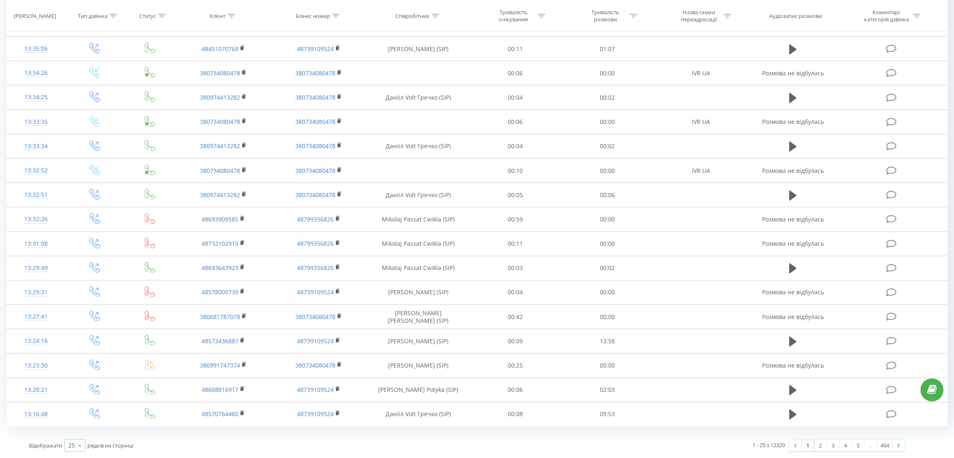
click at [75, 445] on icon at bounding box center [80, 445] width 13 height 16
click at [79, 434] on div "100" at bounding box center [75, 433] width 20 height 12
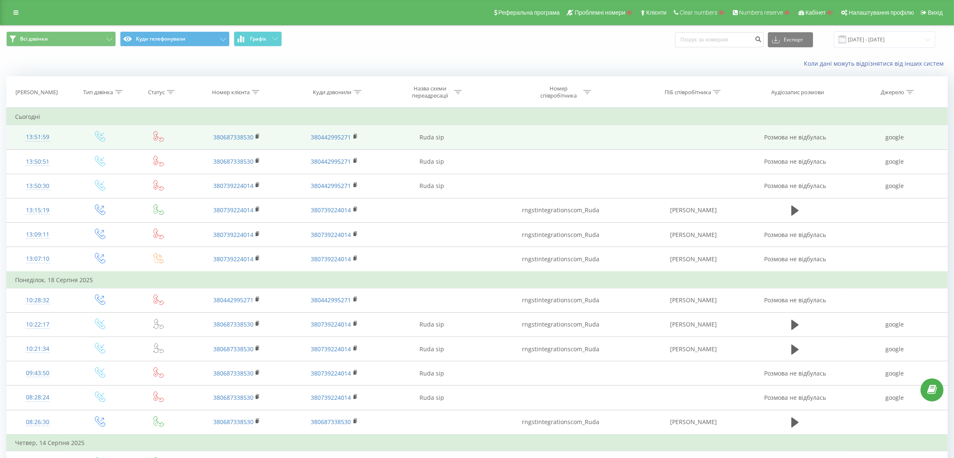
click at [61, 136] on td "13:51:59" at bounding box center [38, 137] width 62 height 24
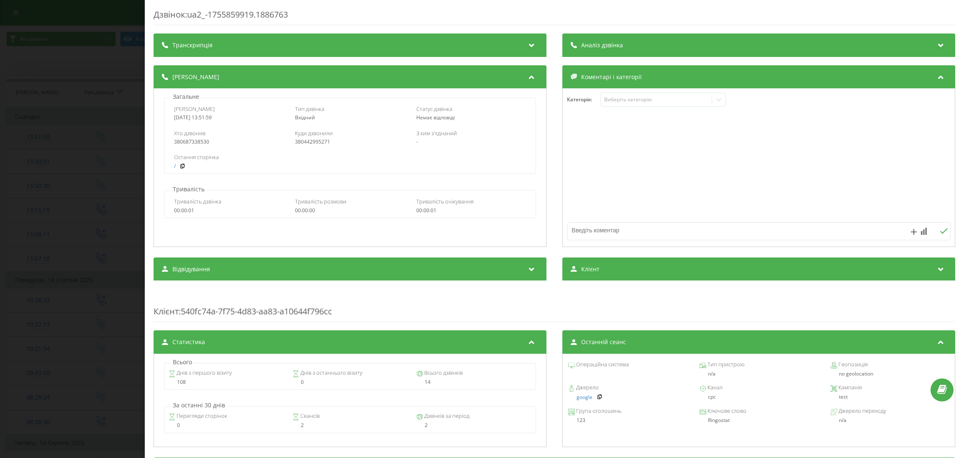
click at [61, 136] on div "Дзвінок : ua2_-1755859919.1886763 Транскрипція Для AI-аналізу майбутніх дзвінкі…" at bounding box center [482, 229] width 964 height 458
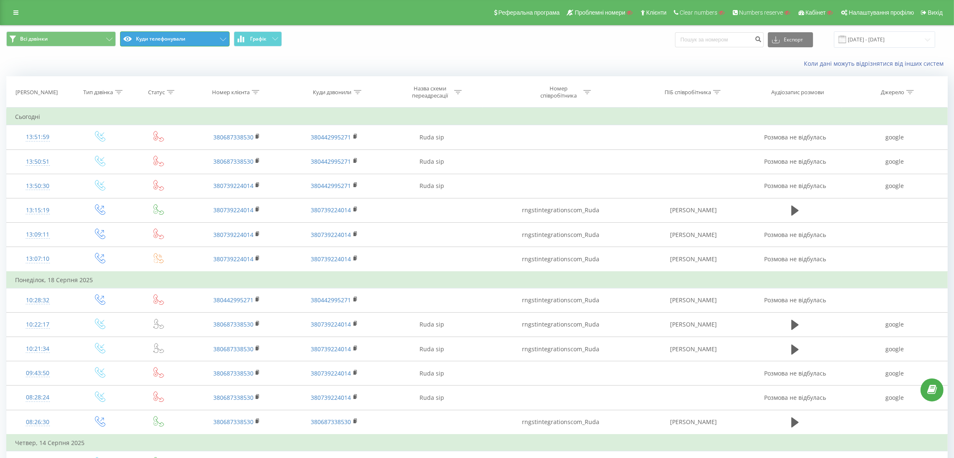
click at [161, 36] on button "Куди телефонували" at bounding box center [175, 38] width 110 height 15
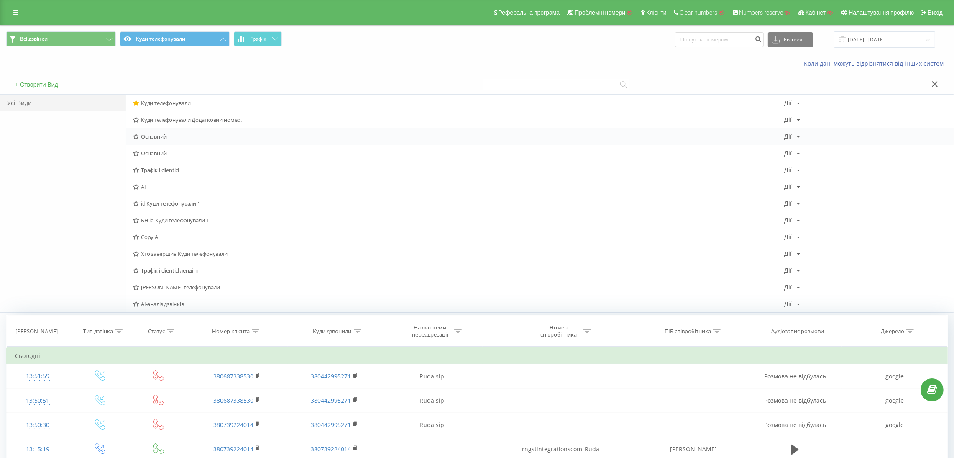
click at [162, 139] on span "Основний" at bounding box center [458, 136] width 651 height 6
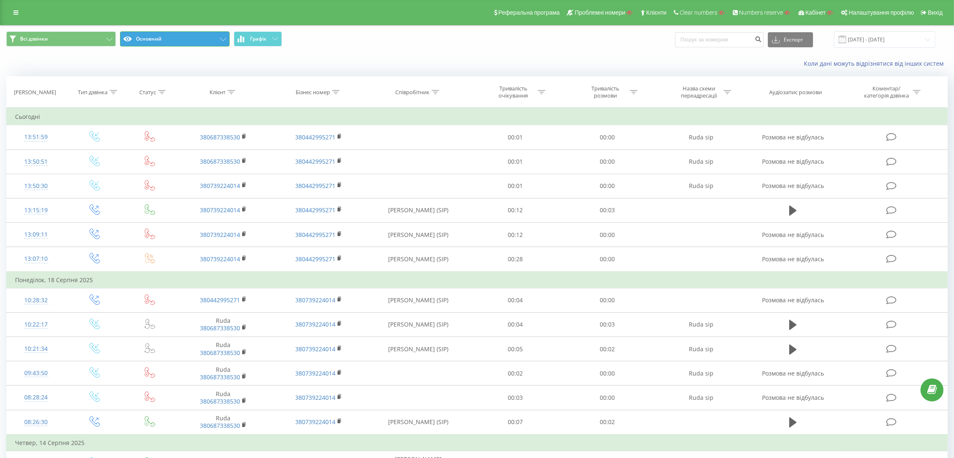
click at [162, 39] on button "Основний" at bounding box center [175, 38] width 110 height 15
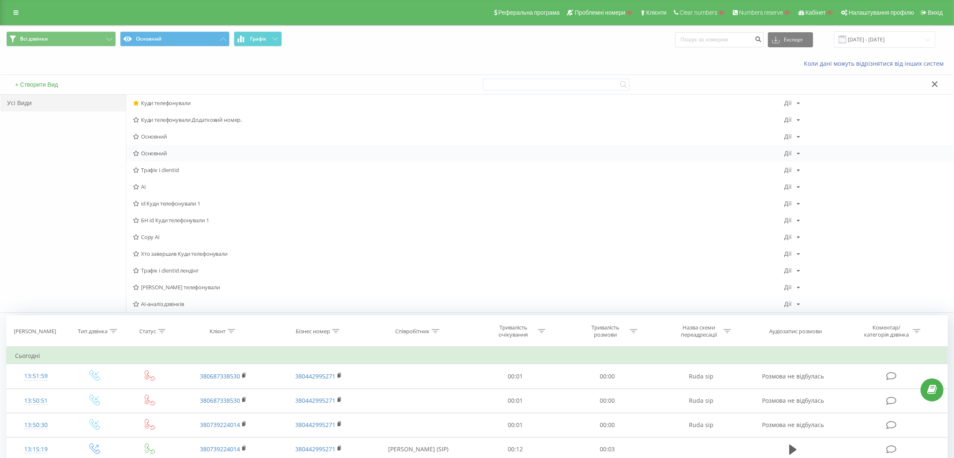
click at [163, 154] on span "Основний" at bounding box center [458, 153] width 651 height 6
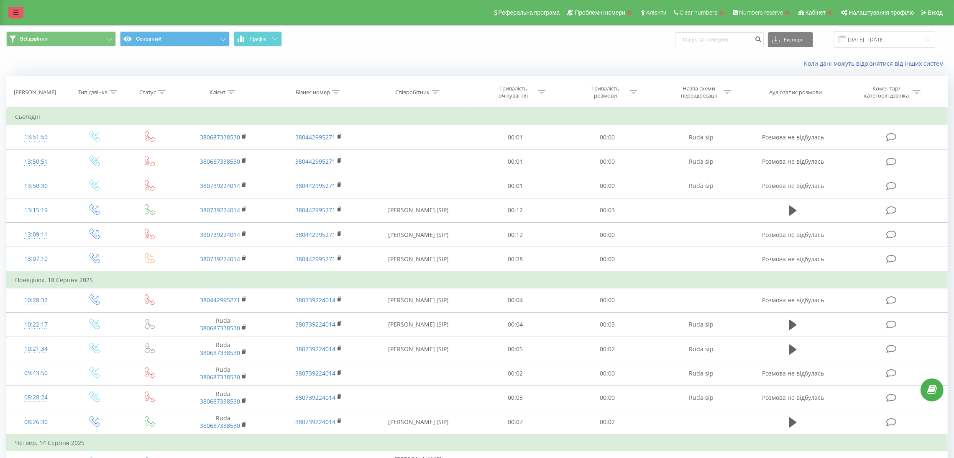
click at [14, 15] on icon at bounding box center [15, 13] width 5 height 6
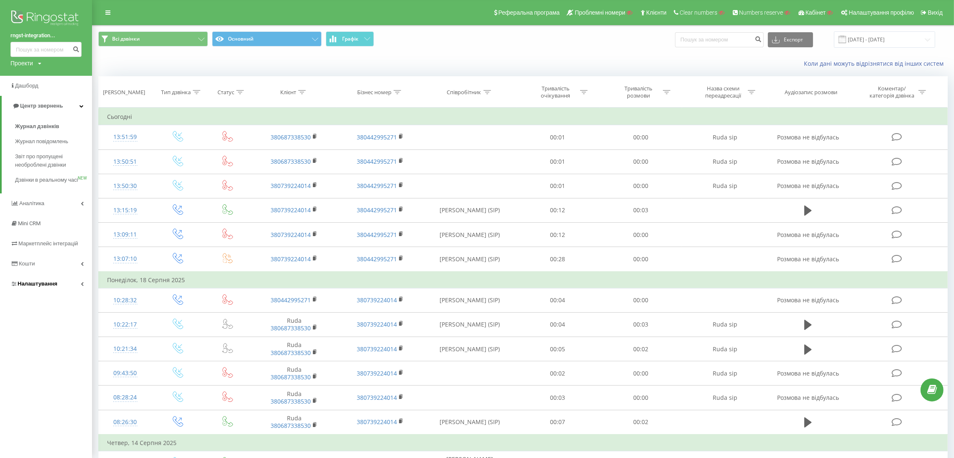
click at [70, 292] on link "Налаштування" at bounding box center [46, 284] width 92 height 20
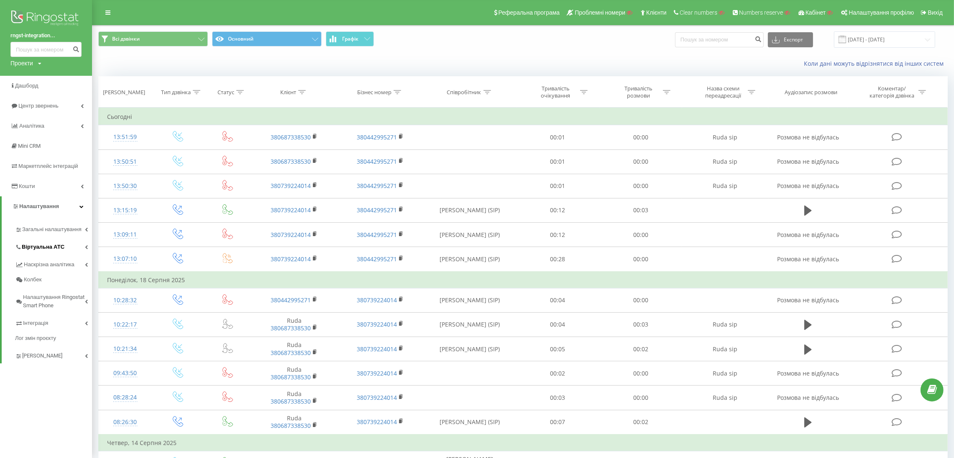
click at [47, 248] on span "Віртуальна АТС" at bounding box center [43, 247] width 43 height 8
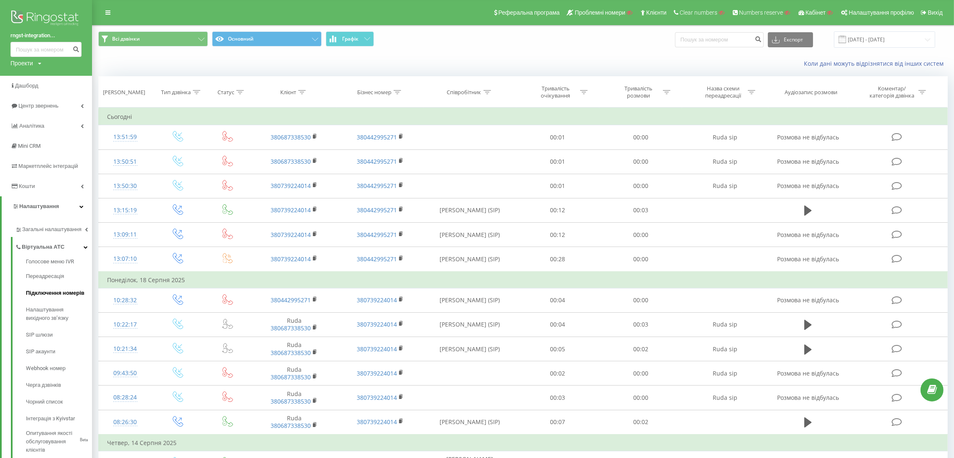
click at [71, 294] on span "Підключення номерів" at bounding box center [55, 293] width 59 height 8
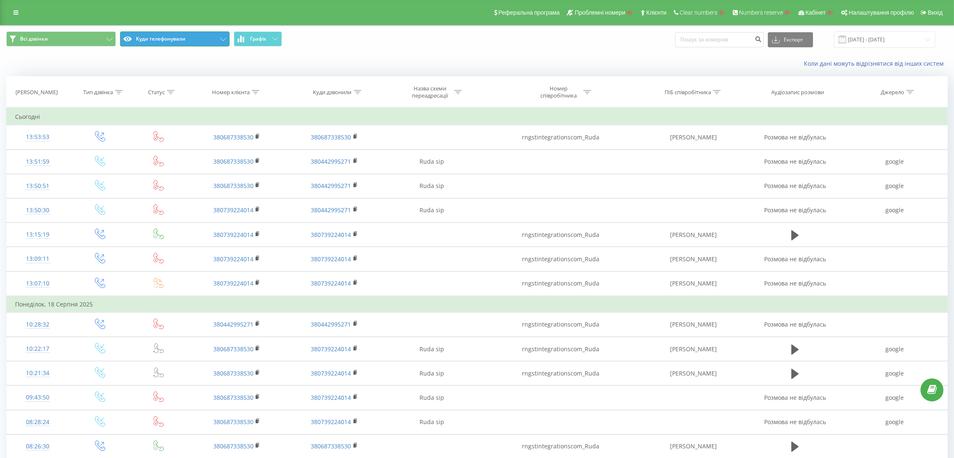
click at [161, 38] on button "Куди телефонували" at bounding box center [175, 38] width 110 height 15
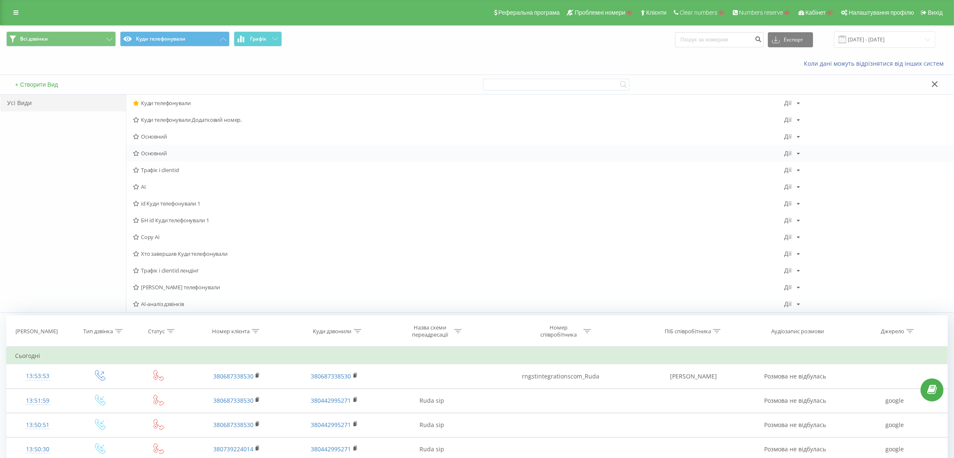
click at [165, 151] on span "Основний" at bounding box center [458, 153] width 651 height 6
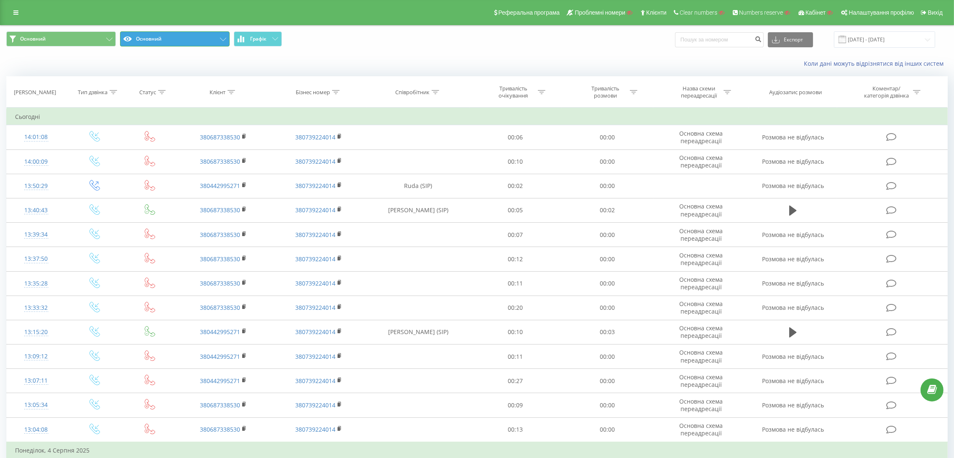
click at [178, 37] on button "Основний" at bounding box center [175, 38] width 110 height 15
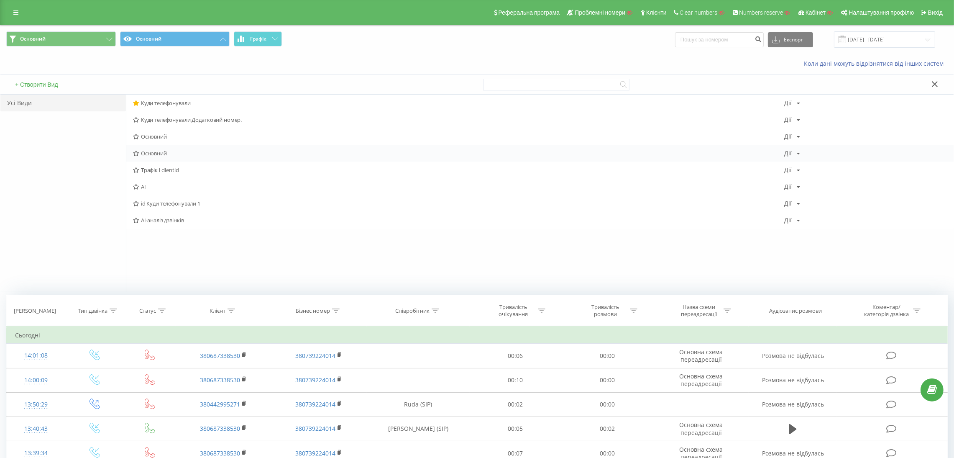
click at [174, 154] on span "Основний" at bounding box center [458, 153] width 651 height 6
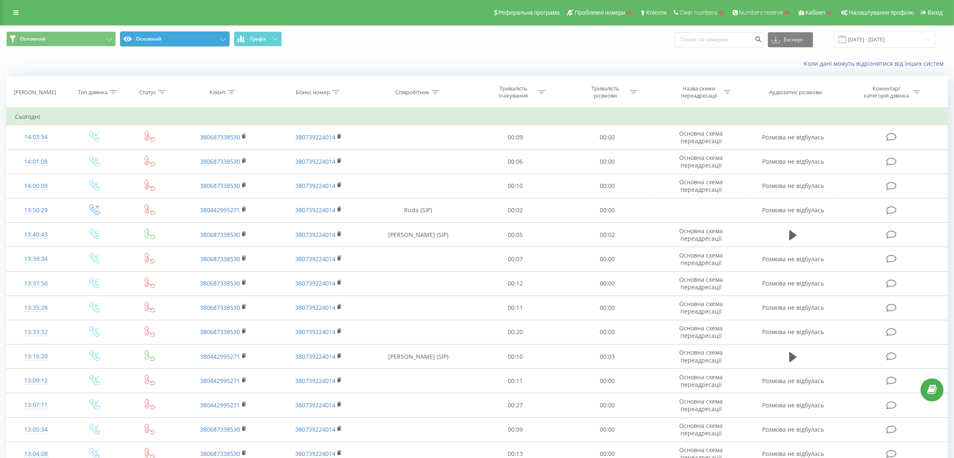
click at [179, 40] on button "Основний" at bounding box center [175, 38] width 110 height 15
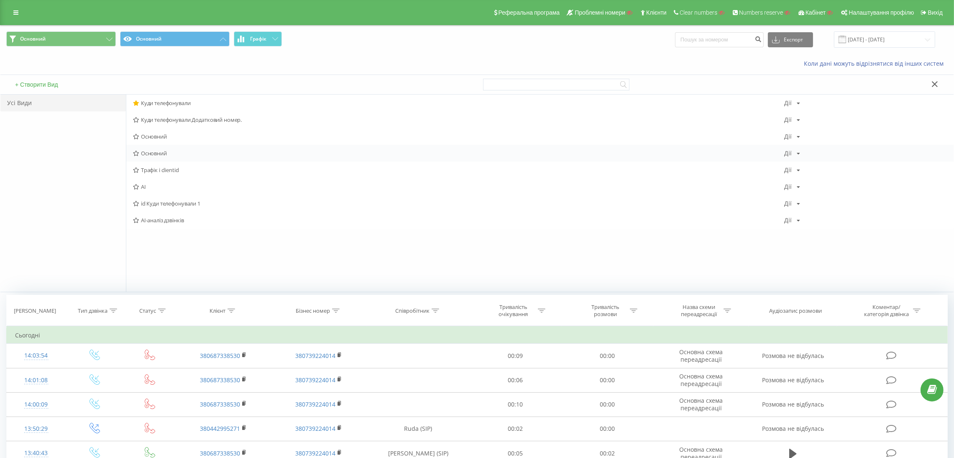
click at [171, 151] on span "Основний" at bounding box center [458, 153] width 651 height 6
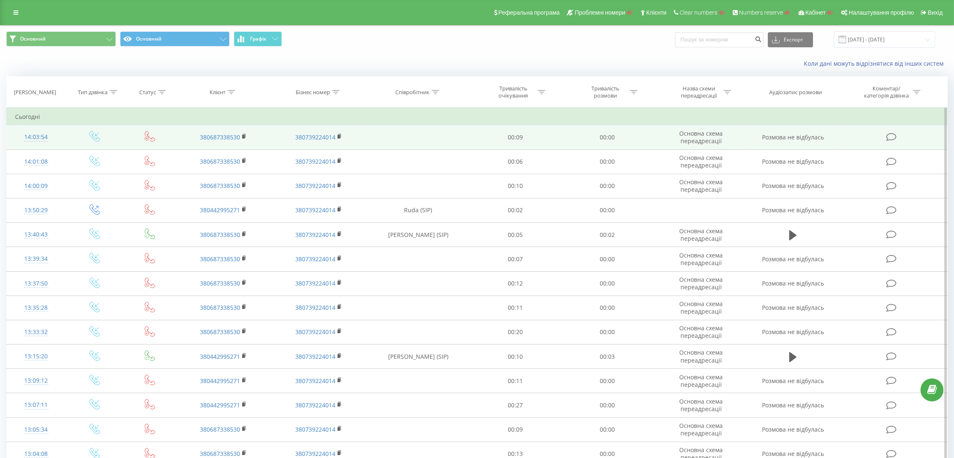
click at [69, 133] on td at bounding box center [94, 137] width 59 height 24
click at [62, 137] on td "14:03:54" at bounding box center [36, 137] width 59 height 24
